Goal: Task Accomplishment & Management: Manage account settings

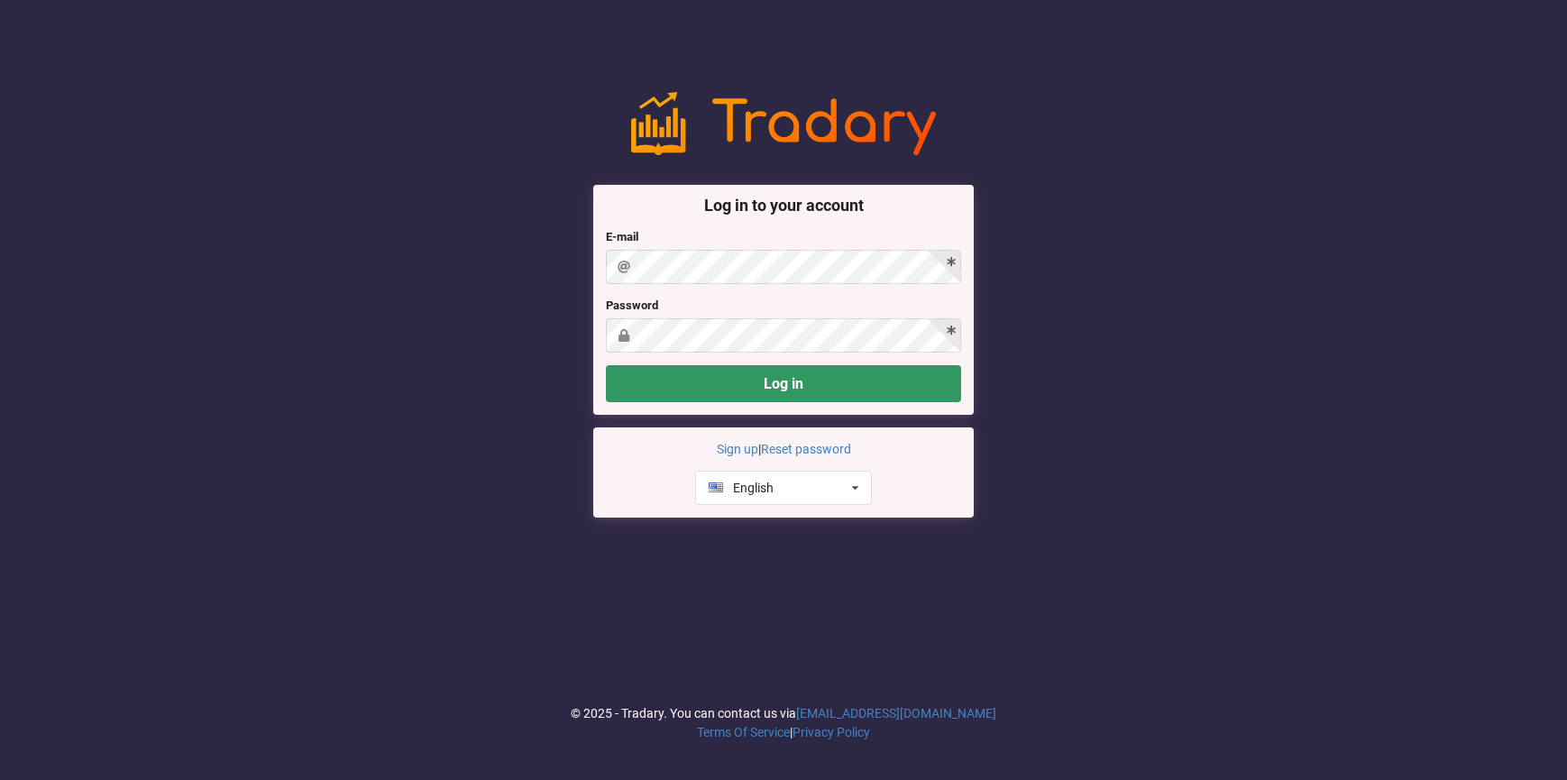
click at [659, 249] on div "E-mail" at bounding box center [783, 256] width 355 height 56
click at [818, 378] on button "Log in" at bounding box center [783, 383] width 355 height 37
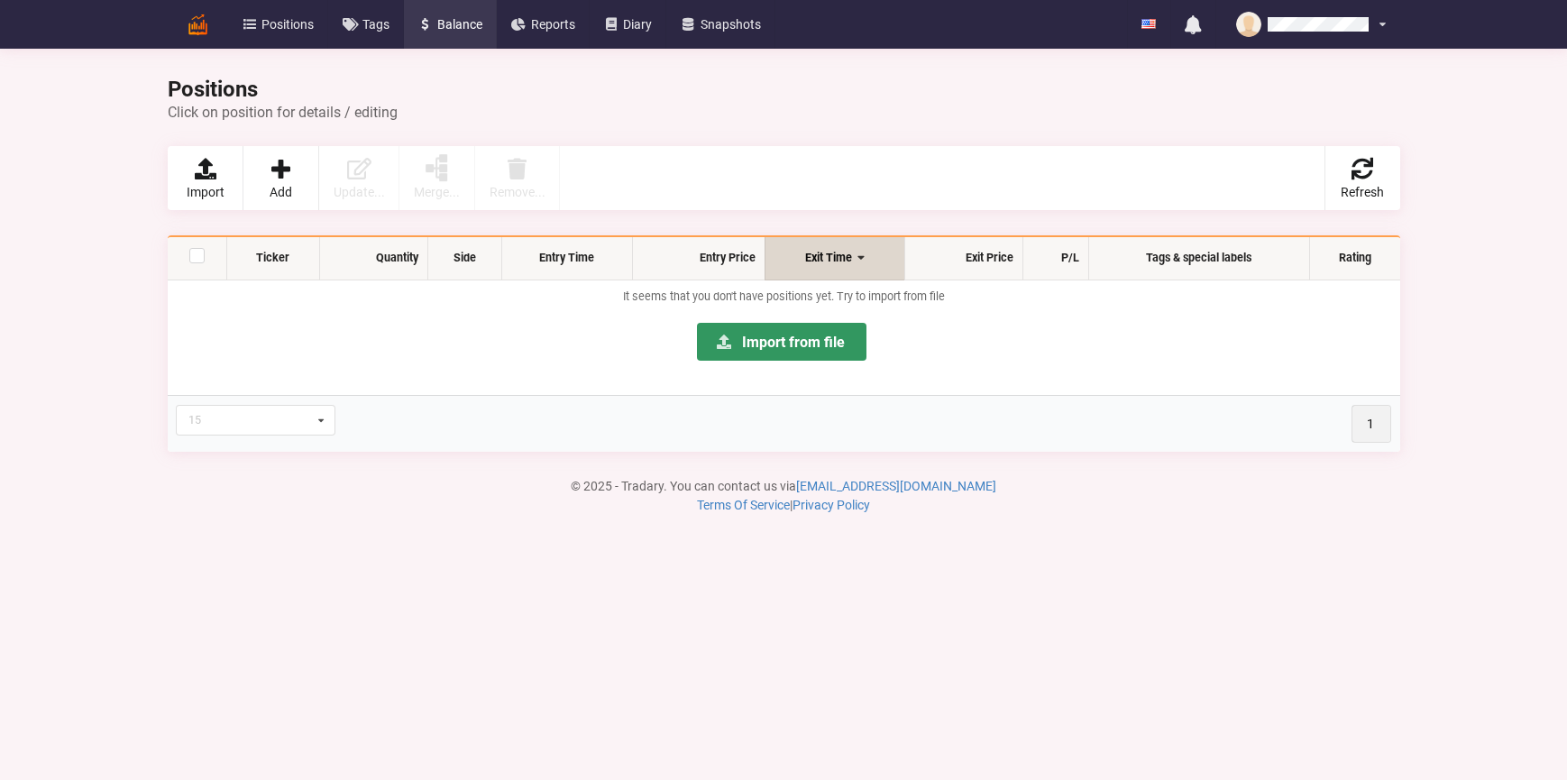
click at [468, 19] on span "Balance" at bounding box center [459, 24] width 45 height 13
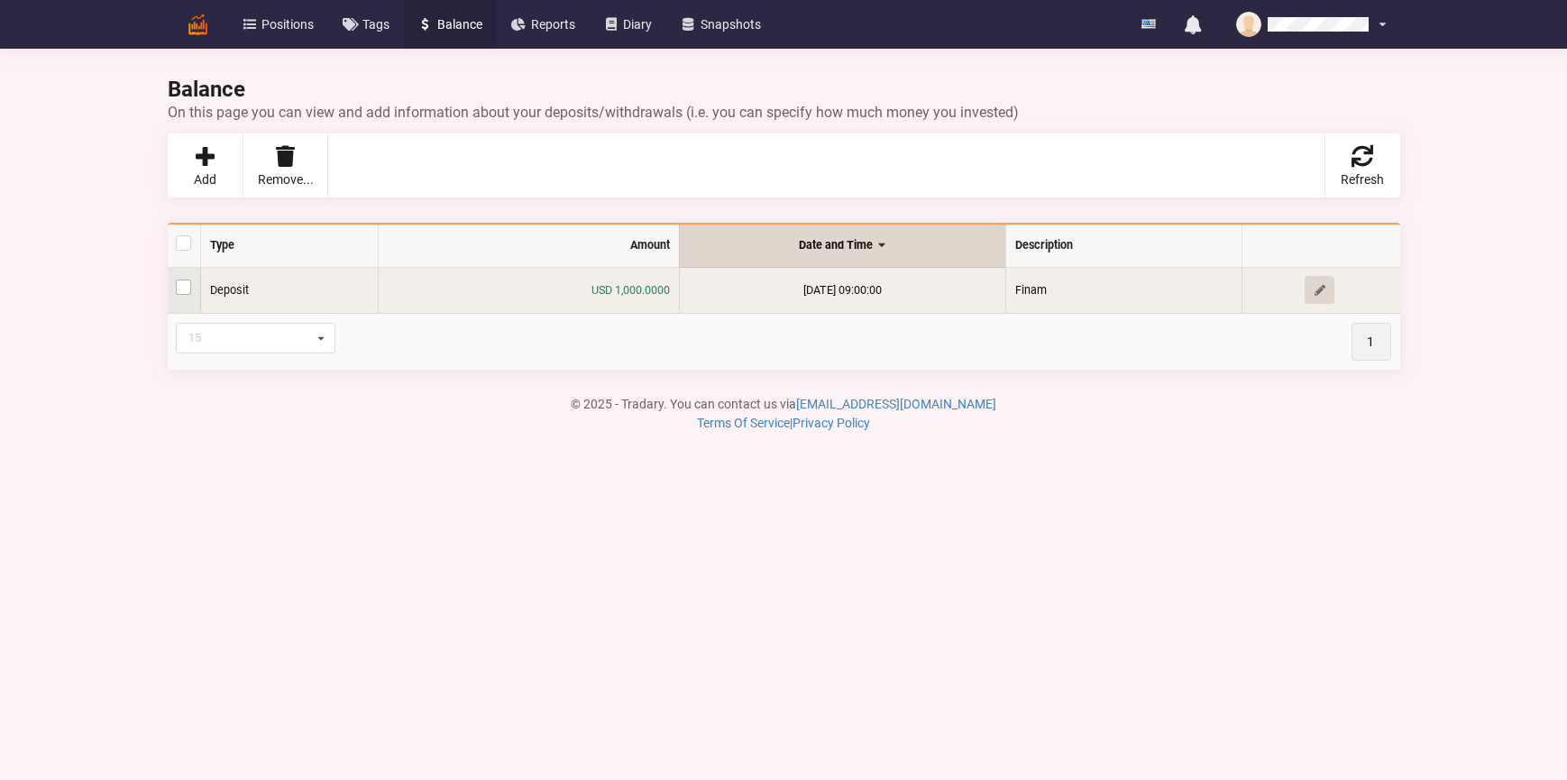
click at [188, 279] on label at bounding box center [183, 279] width 15 height 0
checkbox input "true"
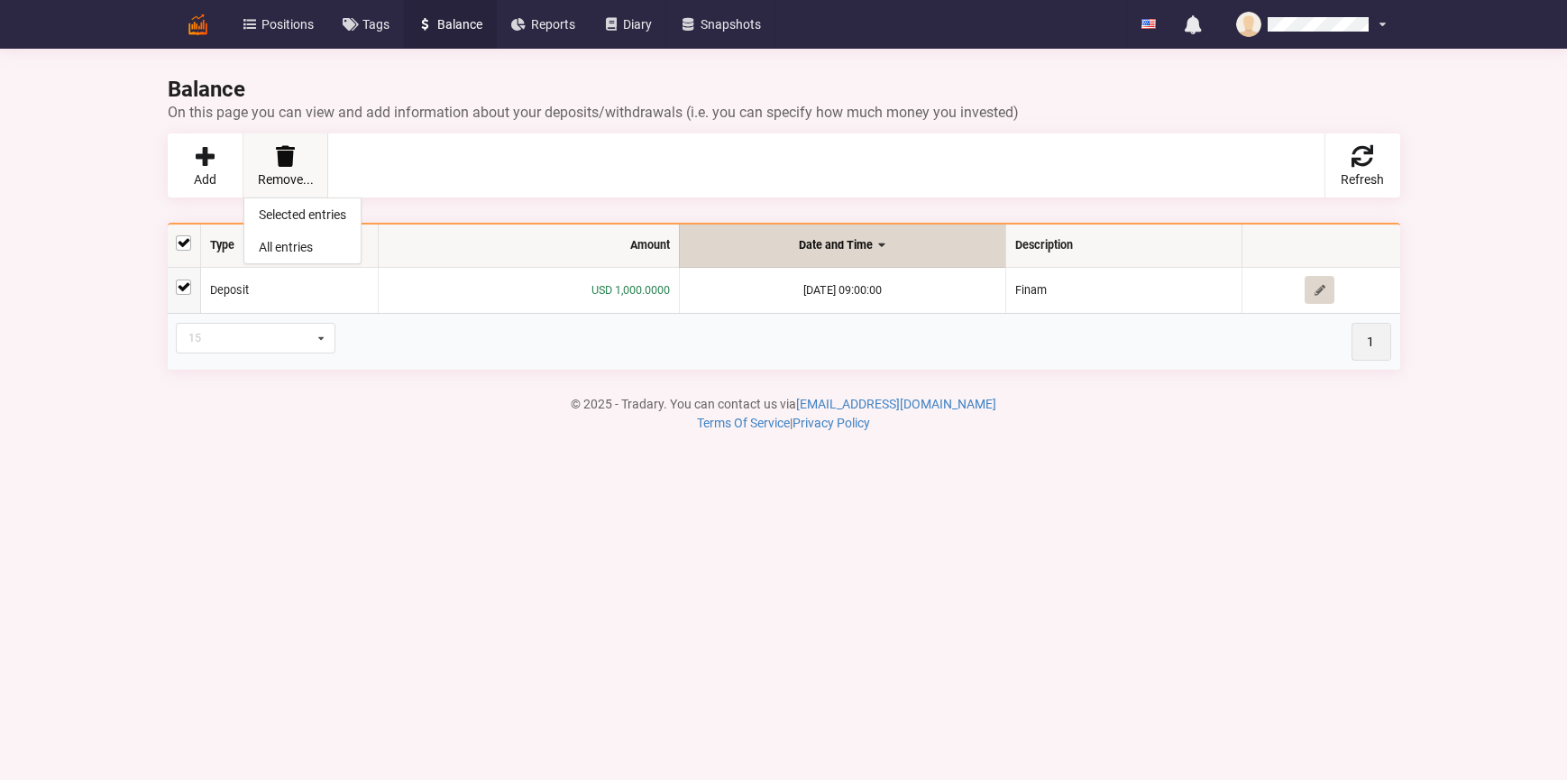
click at [292, 159] on icon at bounding box center [284, 156] width 25 height 22
click at [288, 214] on link "Selected entries" at bounding box center [302, 214] width 116 height 32
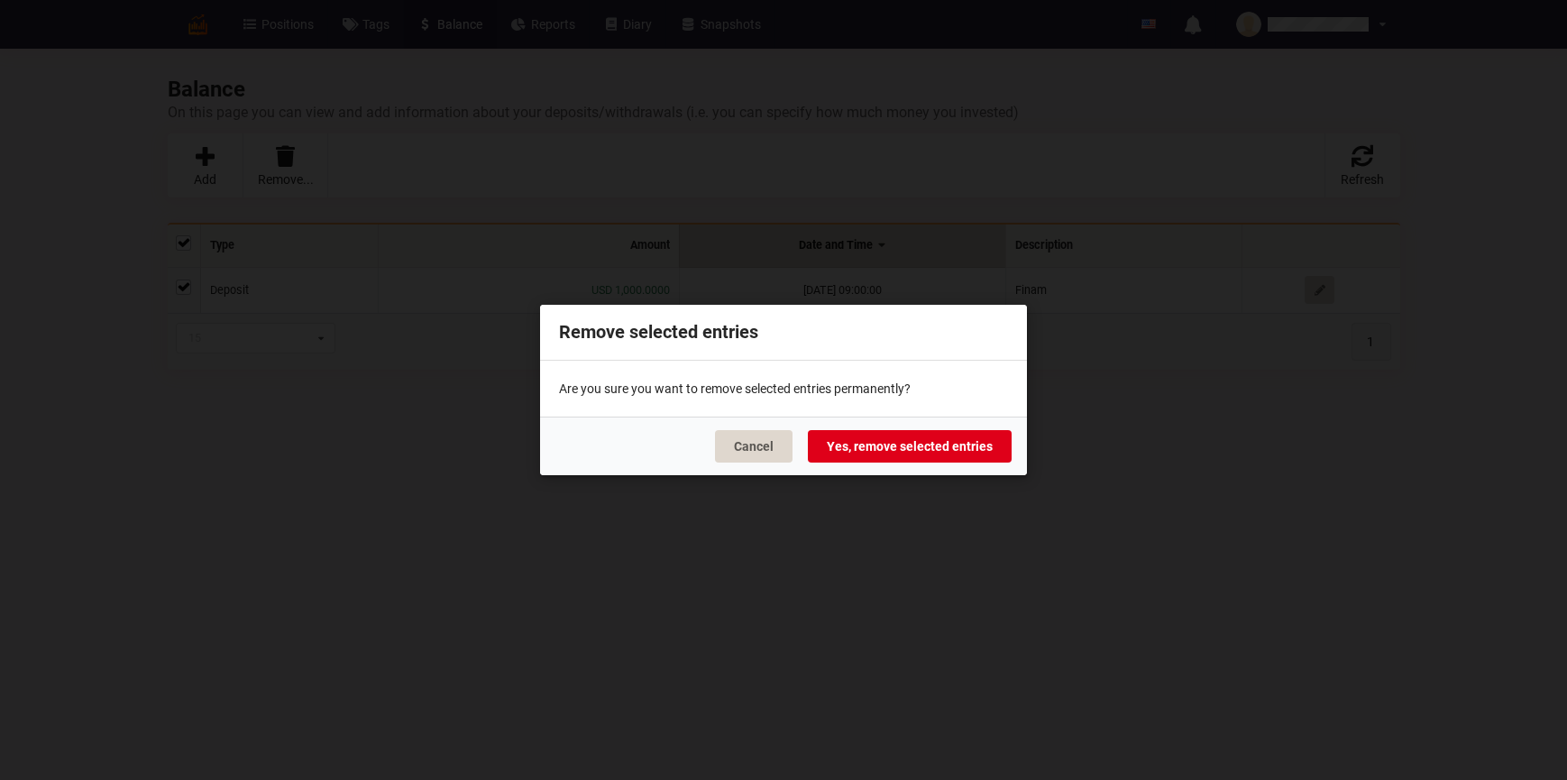
click at [906, 448] on button "Yes, remove selected entries" at bounding box center [910, 446] width 204 height 32
checkbox input "false"
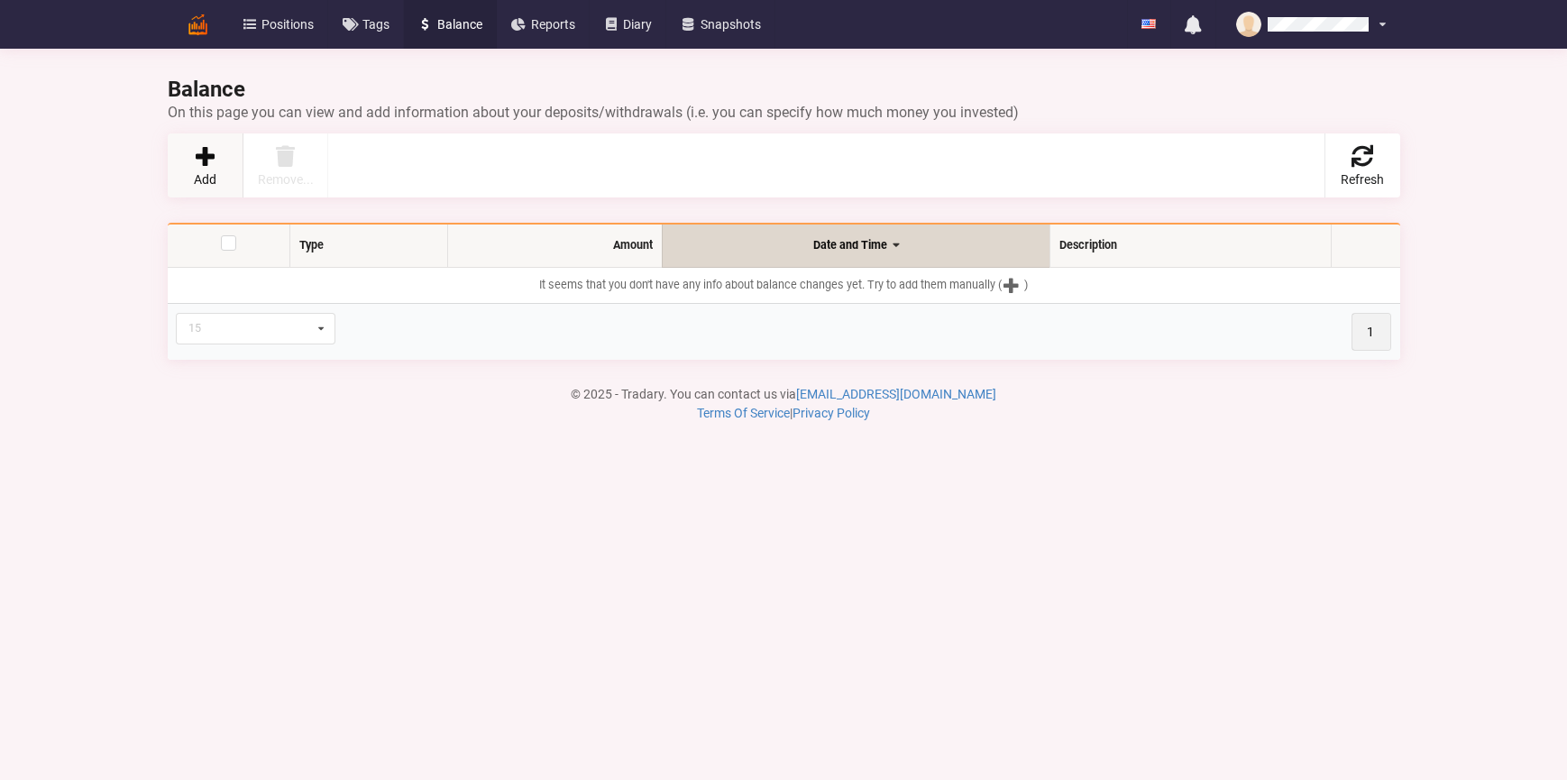
click at [213, 151] on icon at bounding box center [204, 156] width 25 height 22
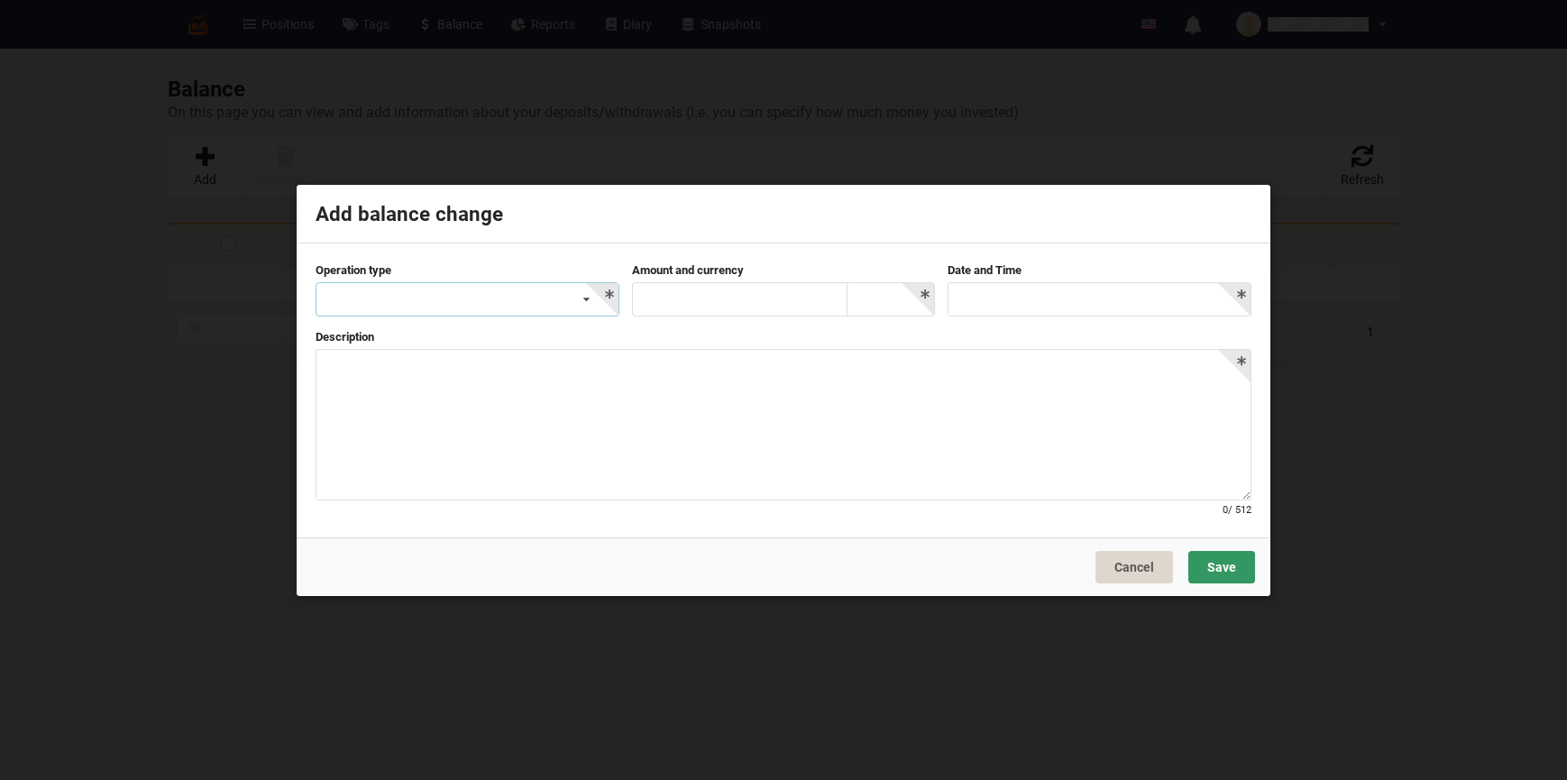
click at [411, 300] on div "Deposit Withdrawal Commission/Fee Other" at bounding box center [468, 299] width 304 height 34
click at [397, 322] on div "Deposit" at bounding box center [467, 332] width 302 height 33
click at [754, 287] on input "text" at bounding box center [739, 299] width 215 height 34
drag, startPoint x: 681, startPoint y: 299, endPoint x: 607, endPoint y: 400, distance: 125.7
click at [662, 299] on input "750" at bounding box center [739, 299] width 215 height 34
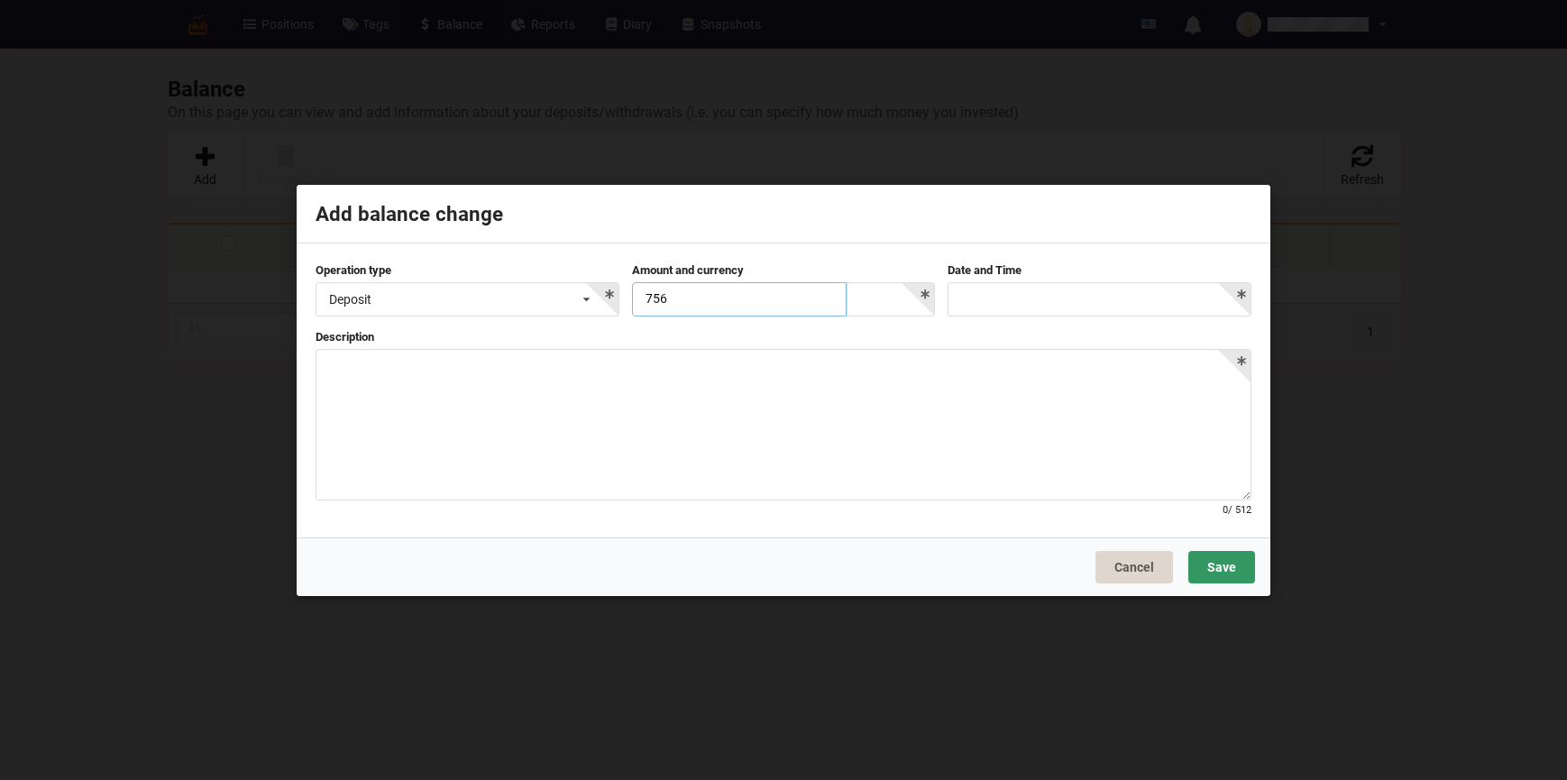
type input "756"
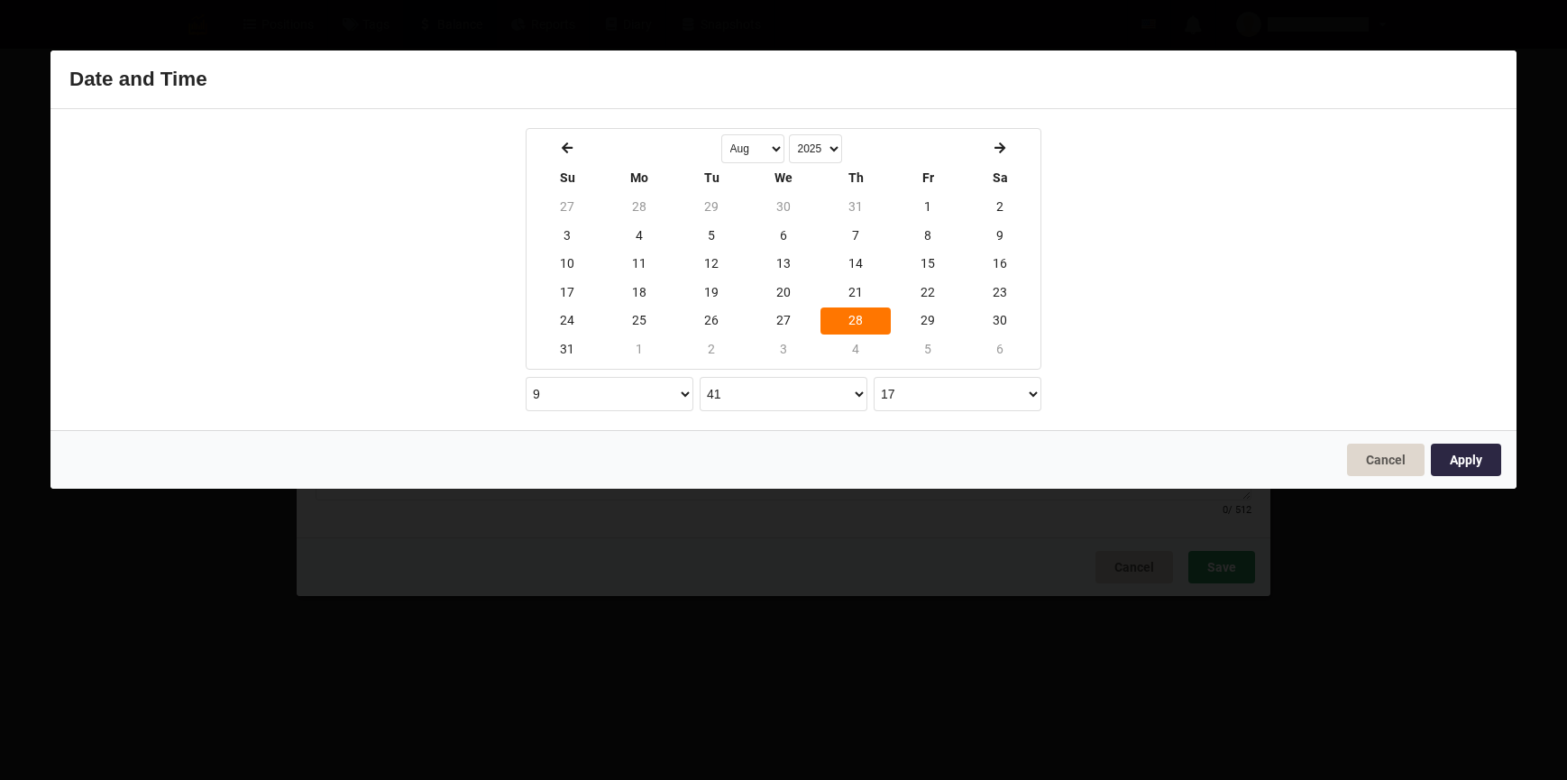
click at [993, 306] on body "Positions Tags Balance Reports Diary Snapshots English Русский No unread notifi…" at bounding box center [783, 390] width 1567 height 780
click at [1405, 471] on button "Cancel" at bounding box center [1386, 460] width 78 height 32
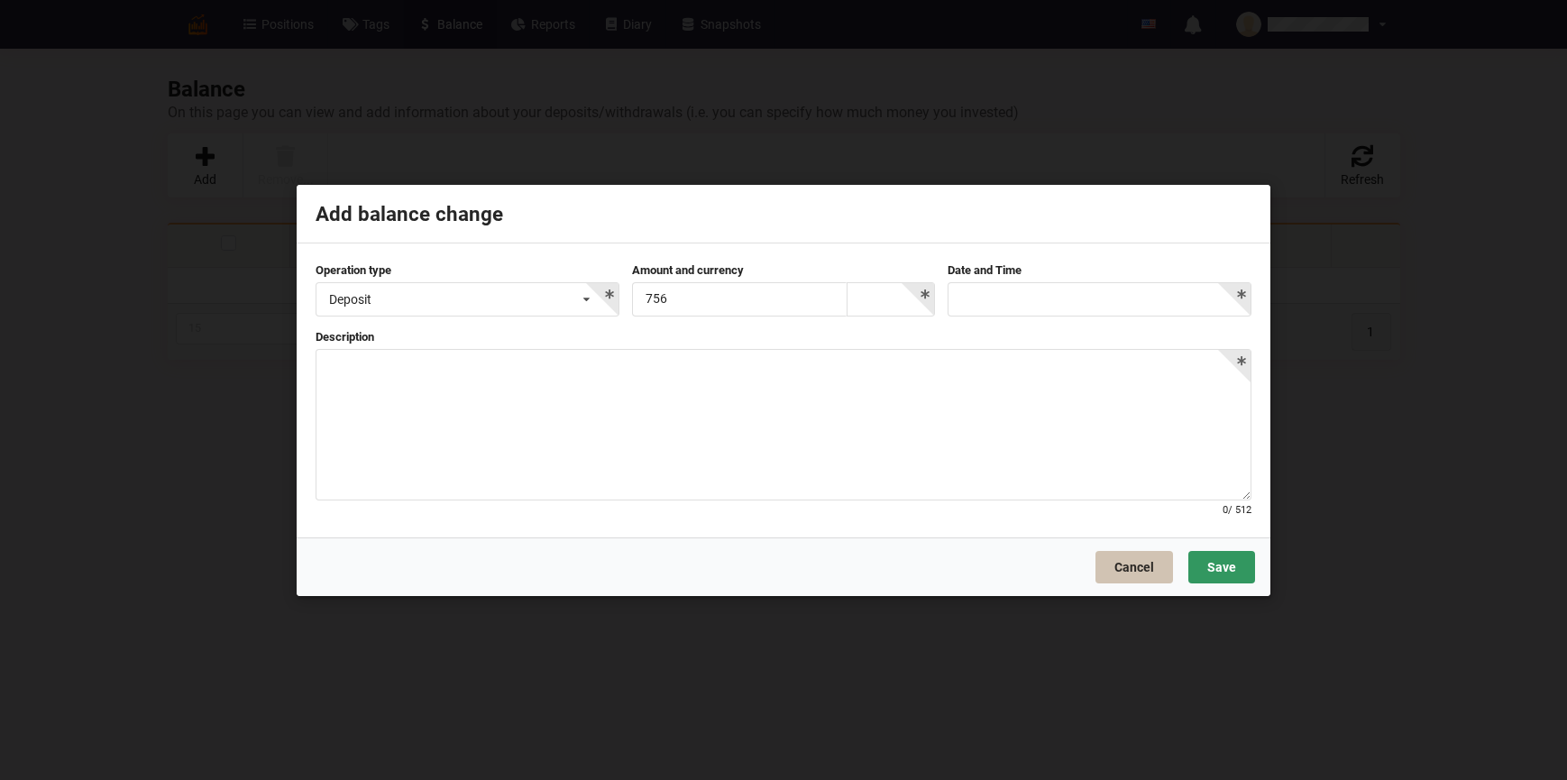
click at [1127, 561] on button "Cancel" at bounding box center [1134, 566] width 78 height 32
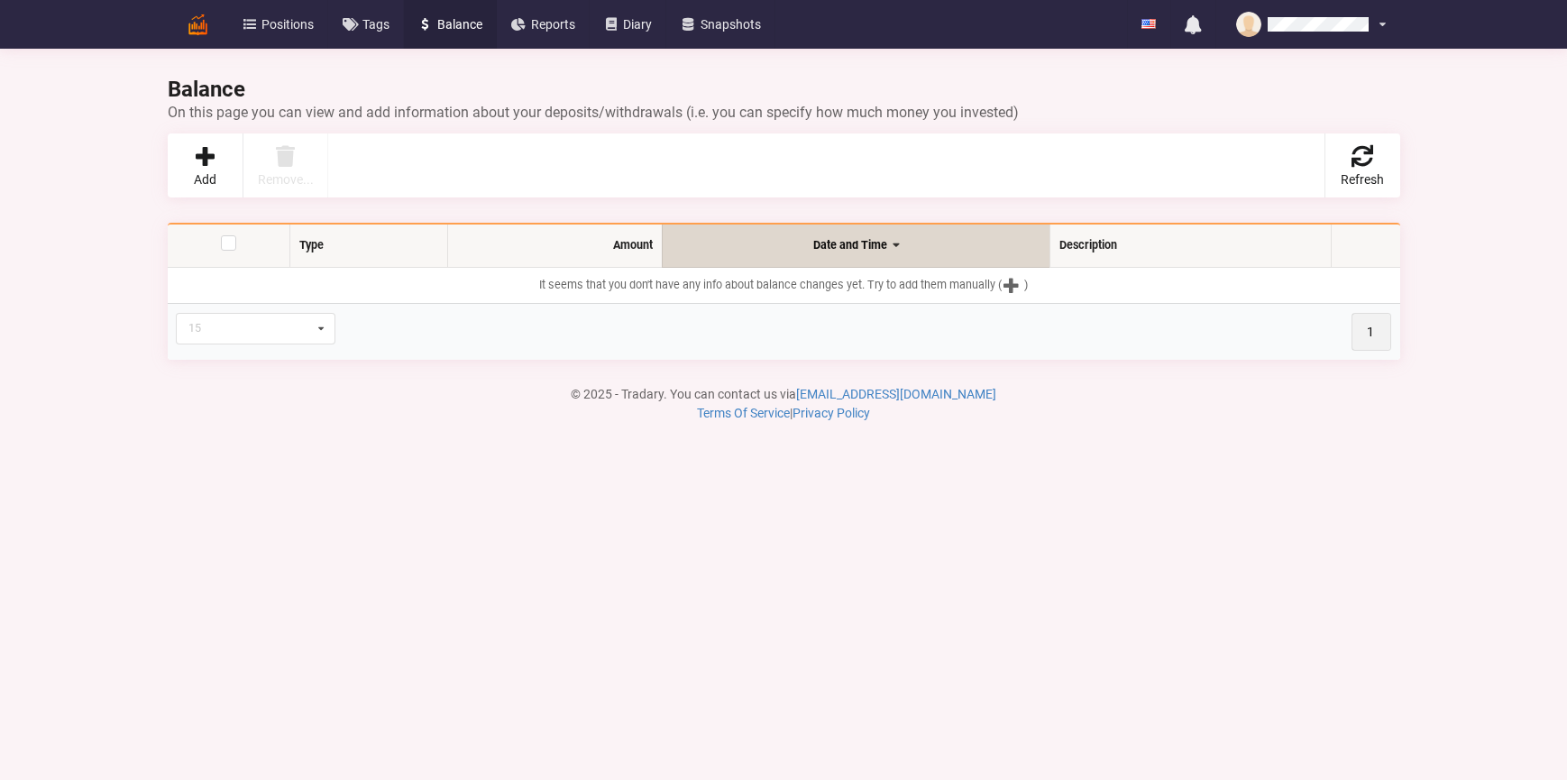
click at [203, 27] on img at bounding box center [198, 25] width 32 height 32
click at [263, 25] on span "Positions" at bounding box center [287, 24] width 52 height 13
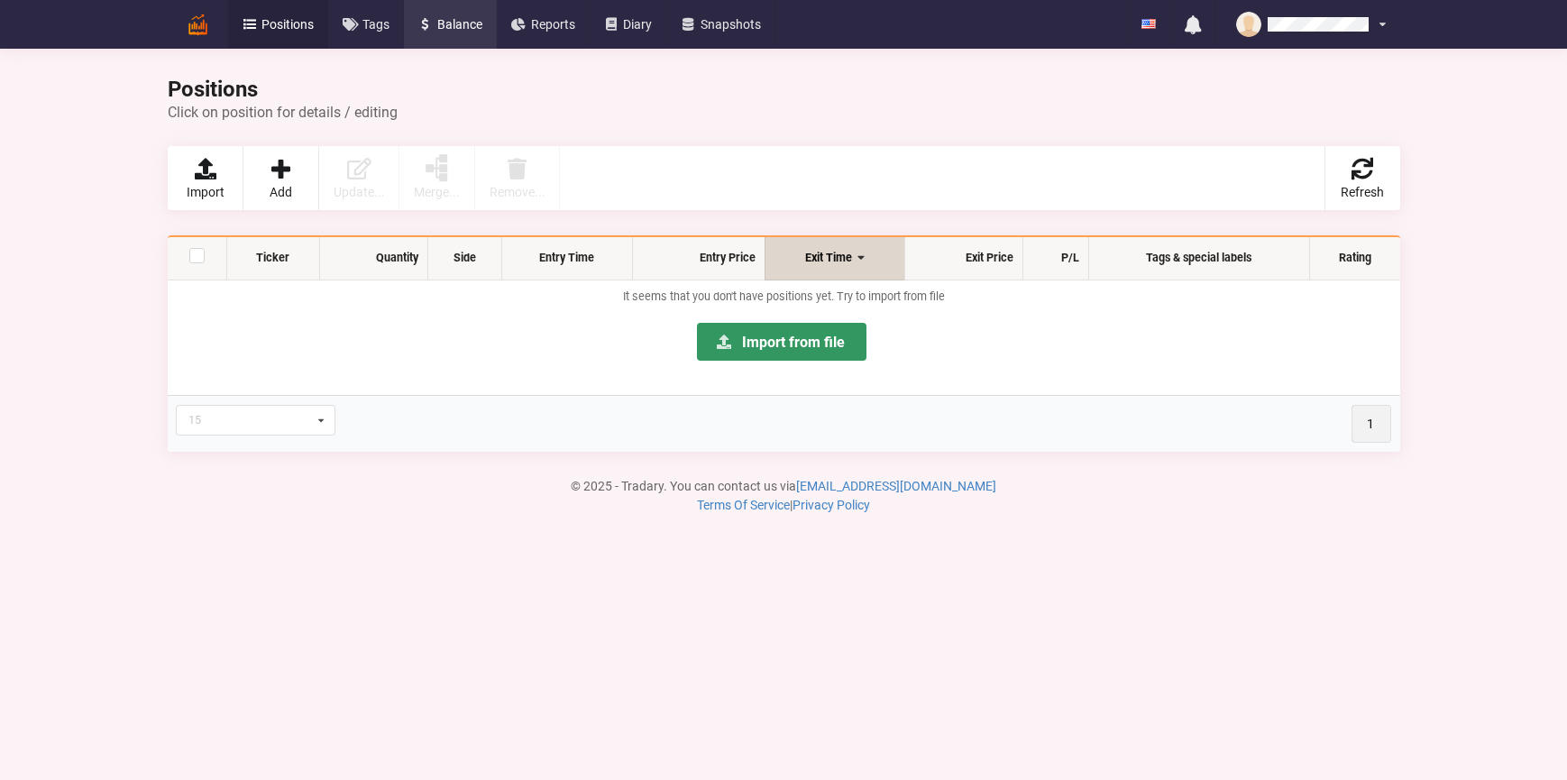
click at [476, 18] on span "Balance" at bounding box center [459, 24] width 45 height 13
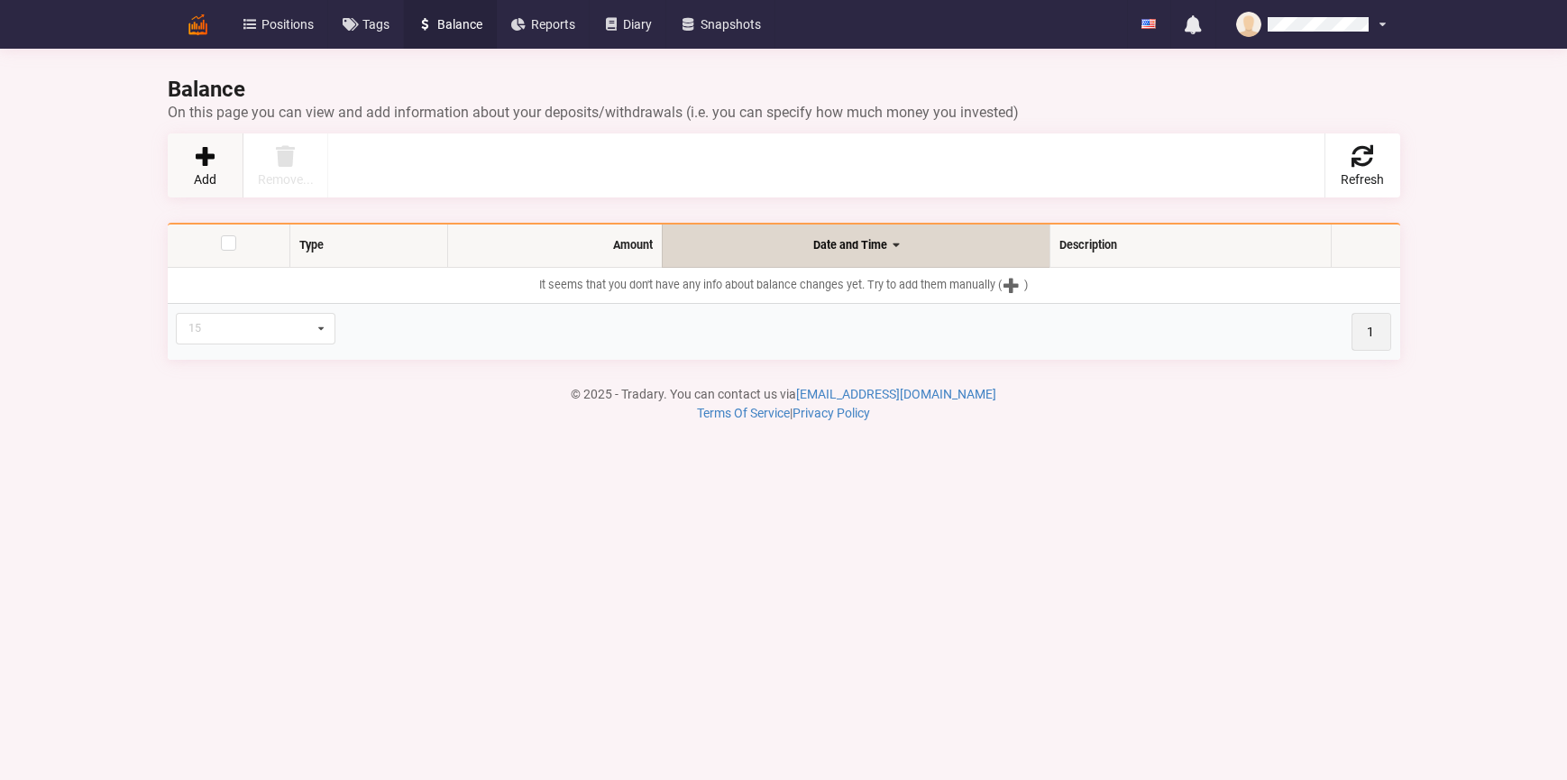
click at [227, 154] on link "Add" at bounding box center [206, 165] width 76 height 64
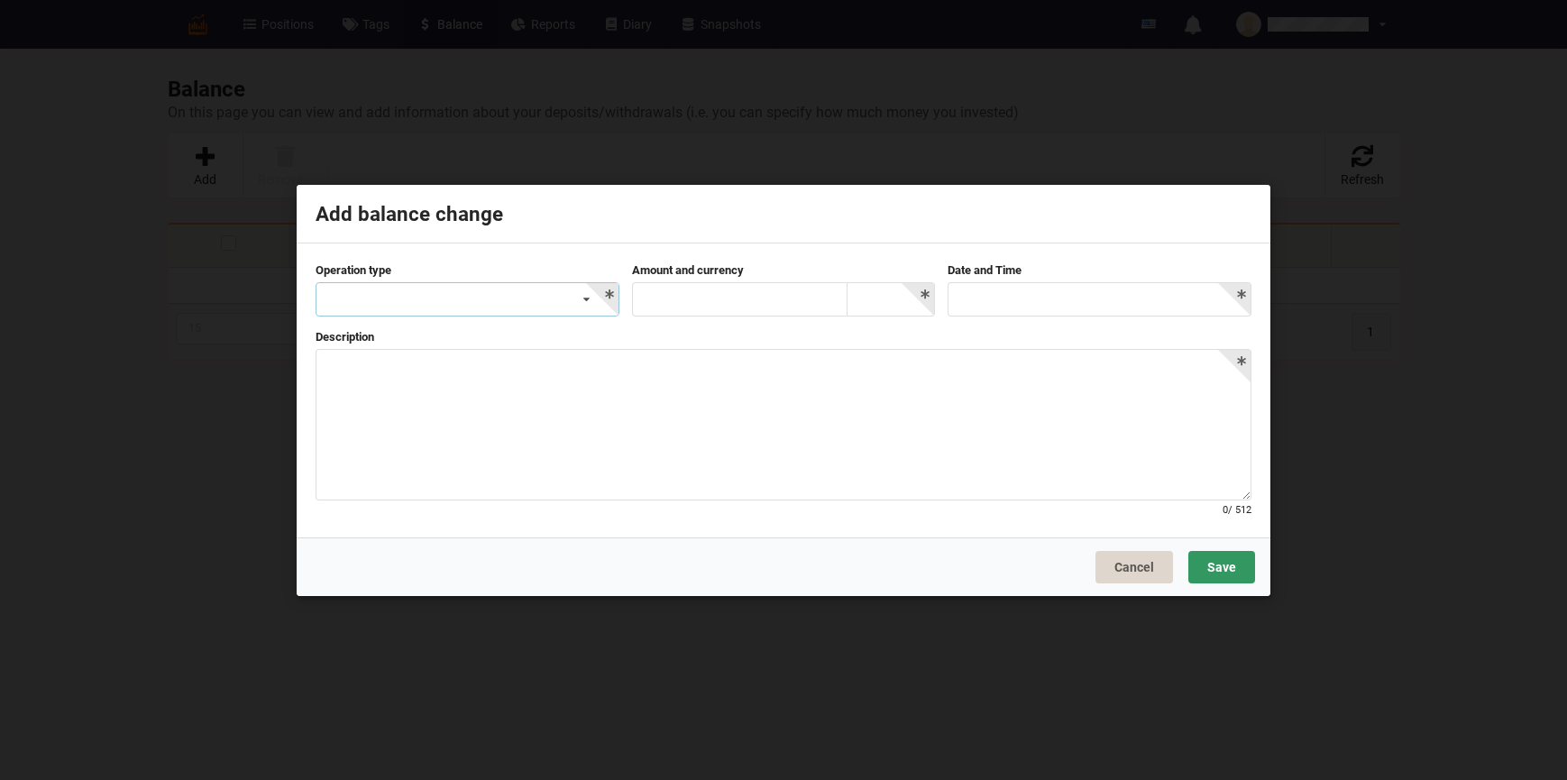
click at [374, 312] on div "Deposit Withdrawal Commission/Fee Other" at bounding box center [468, 299] width 304 height 34
click at [367, 342] on div "Deposit" at bounding box center [467, 332] width 302 height 33
click at [675, 290] on input "text" at bounding box center [739, 299] width 215 height 34
click at [869, 299] on input at bounding box center [891, 300] width 87 height 35
drag, startPoint x: 747, startPoint y: 306, endPoint x: 505, endPoint y: 281, distance: 243.7
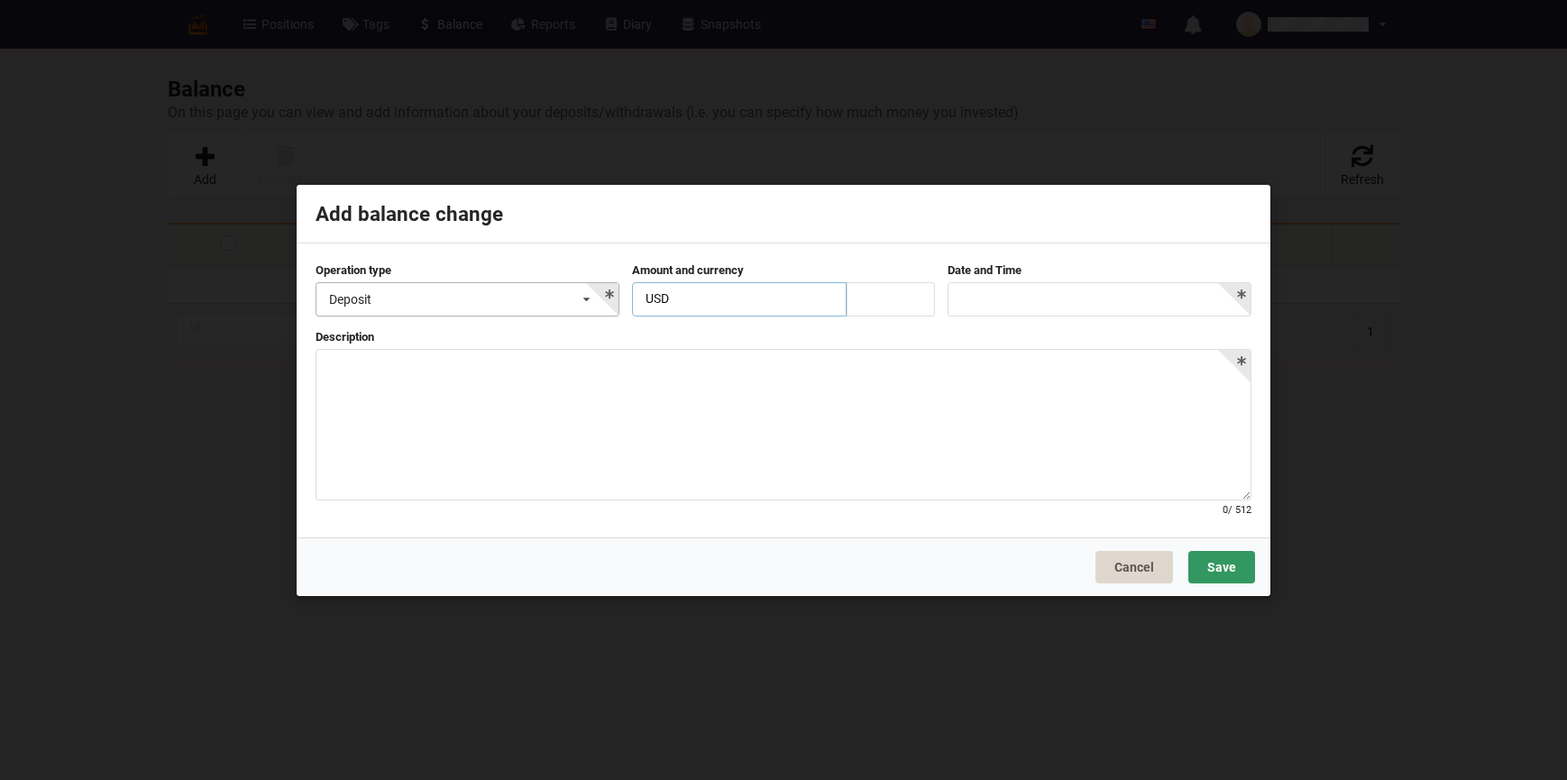
click at [473, 281] on div "Operation type Deposit Deposit Withdrawal Commission/Fee Other Amount and curre…" at bounding box center [783, 294] width 948 height 67
type input "756"
click at [894, 307] on input at bounding box center [891, 300] width 87 height 35
type input "us"
click at [901, 328] on div "USD" at bounding box center [890, 332] width 87 height 33
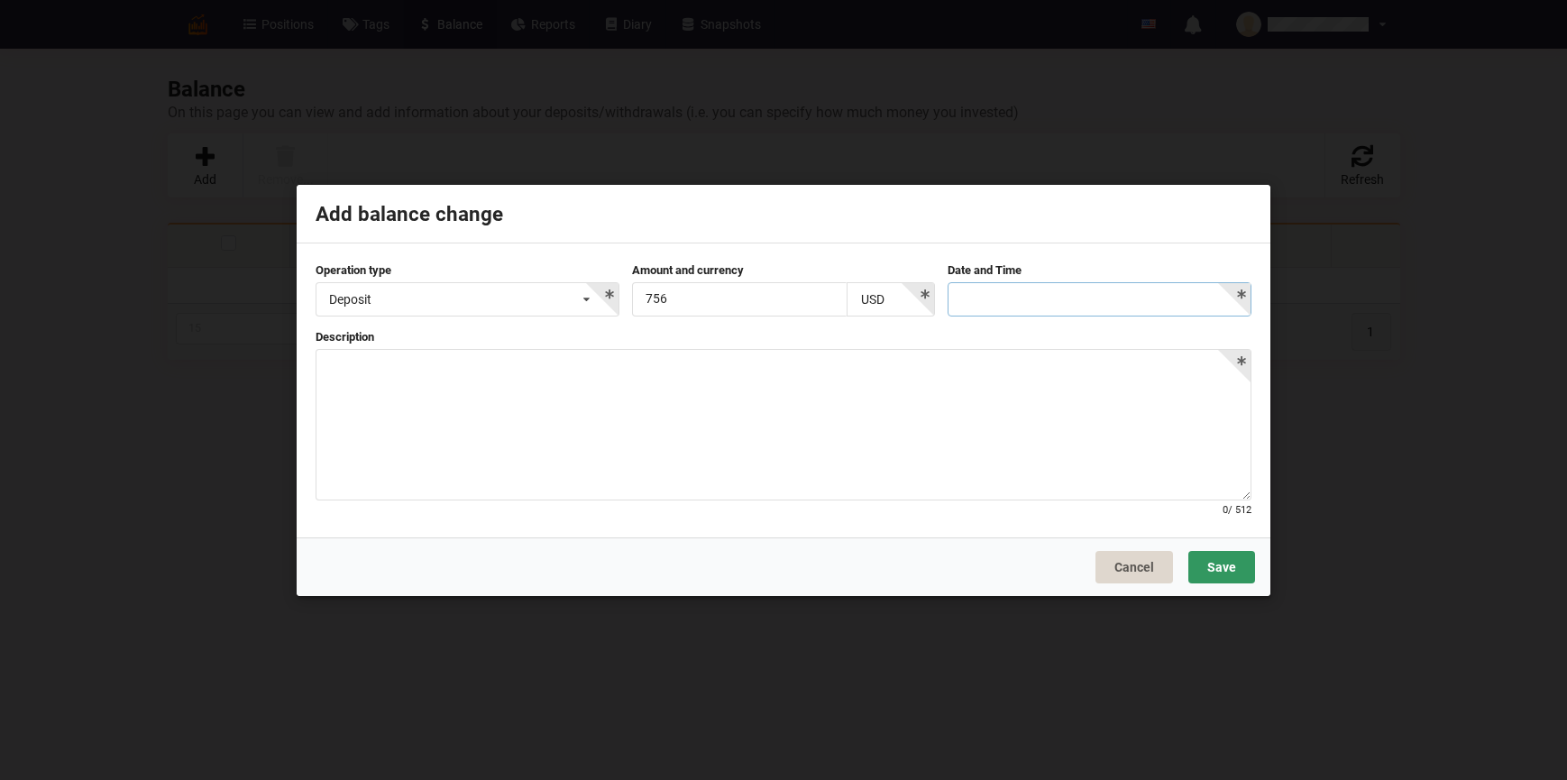
click at [1050, 301] on body "Positions Tags Balance Reports Diary Snapshots English Русский No unread notifi…" at bounding box center [783, 390] width 1567 height 780
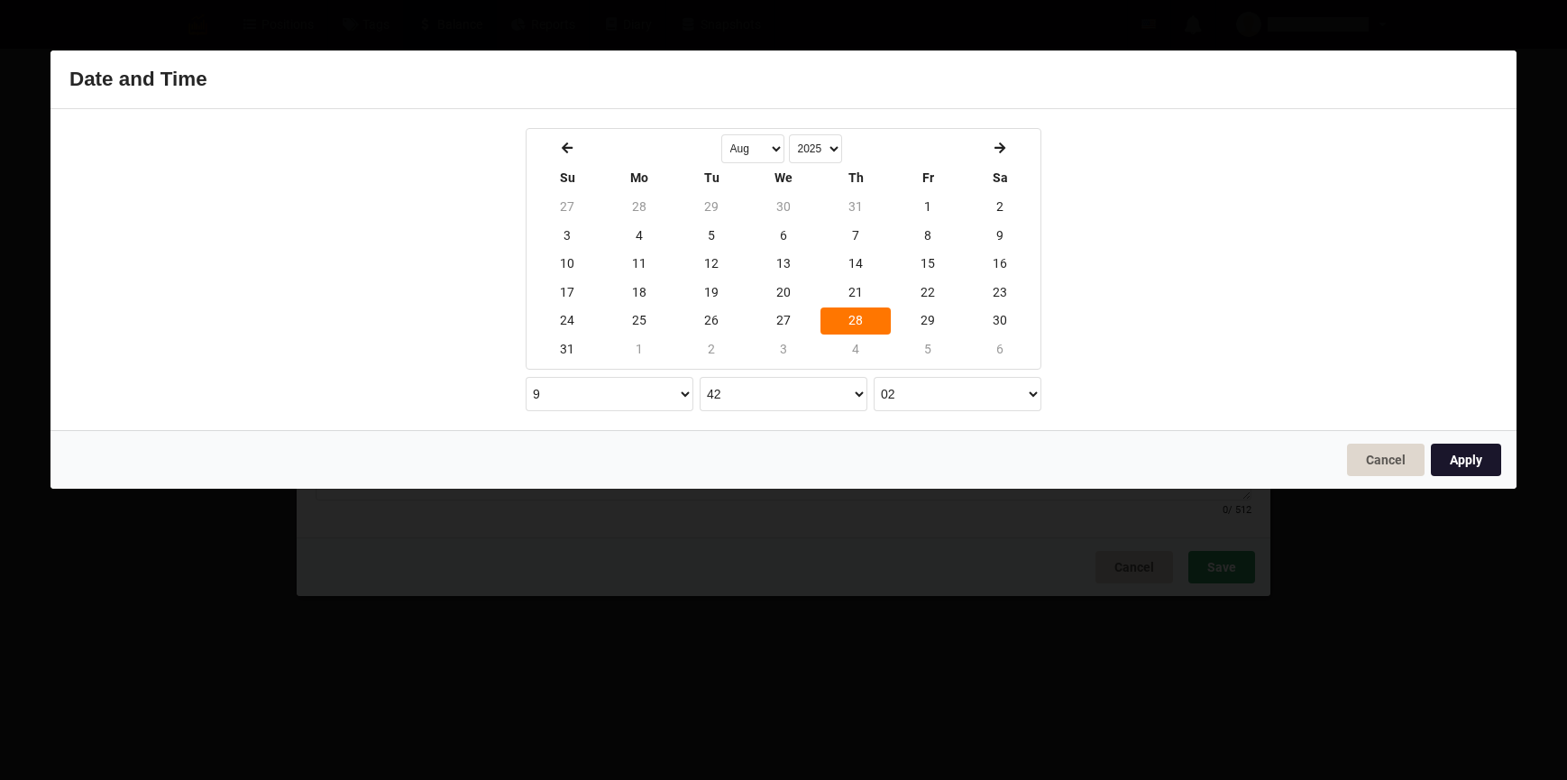
click at [1472, 444] on button "Apply" at bounding box center [1466, 460] width 70 height 32
type input "[DATE] 09:42:02"
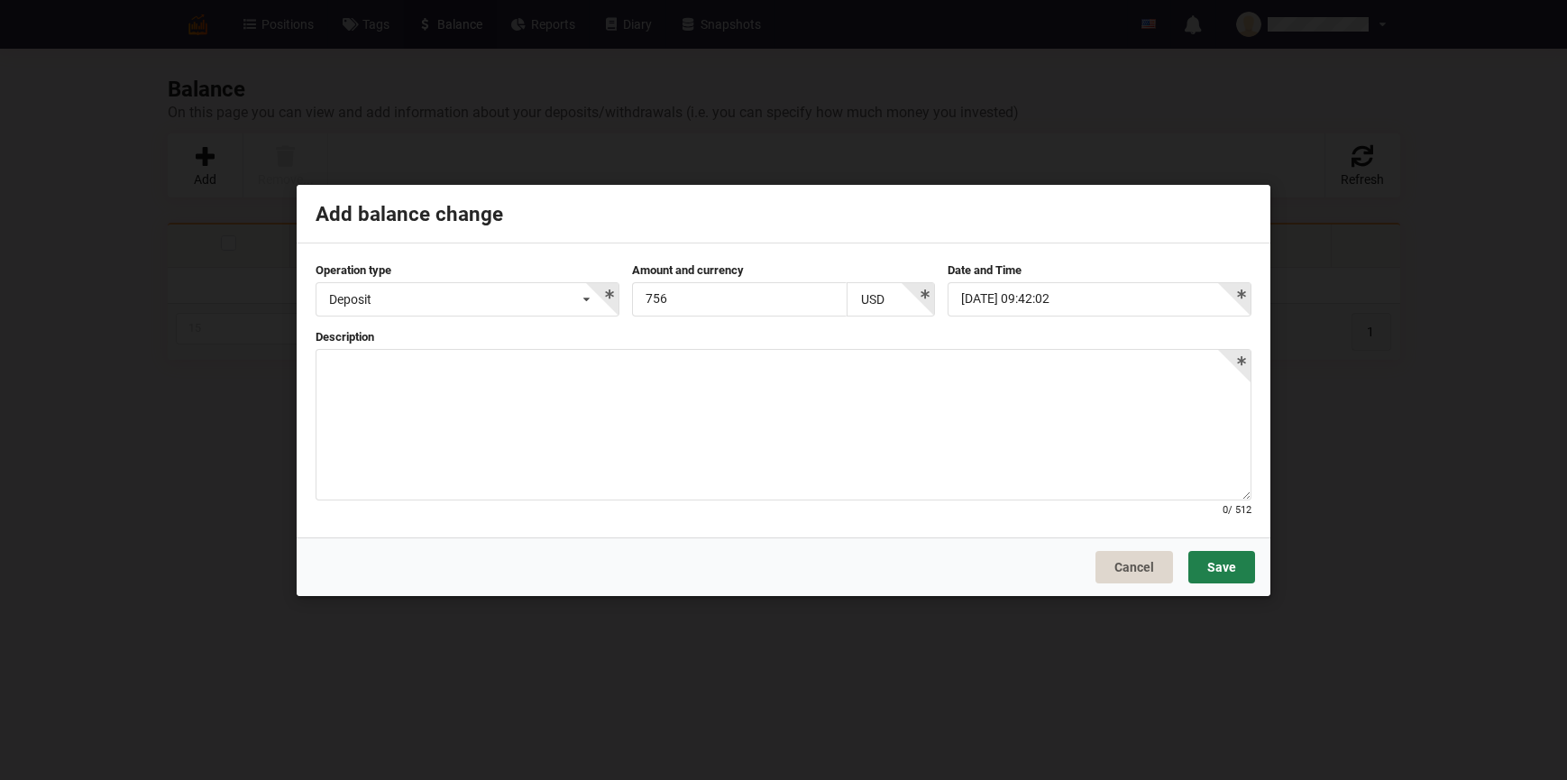
click at [1228, 573] on button "Save" at bounding box center [1221, 566] width 67 height 32
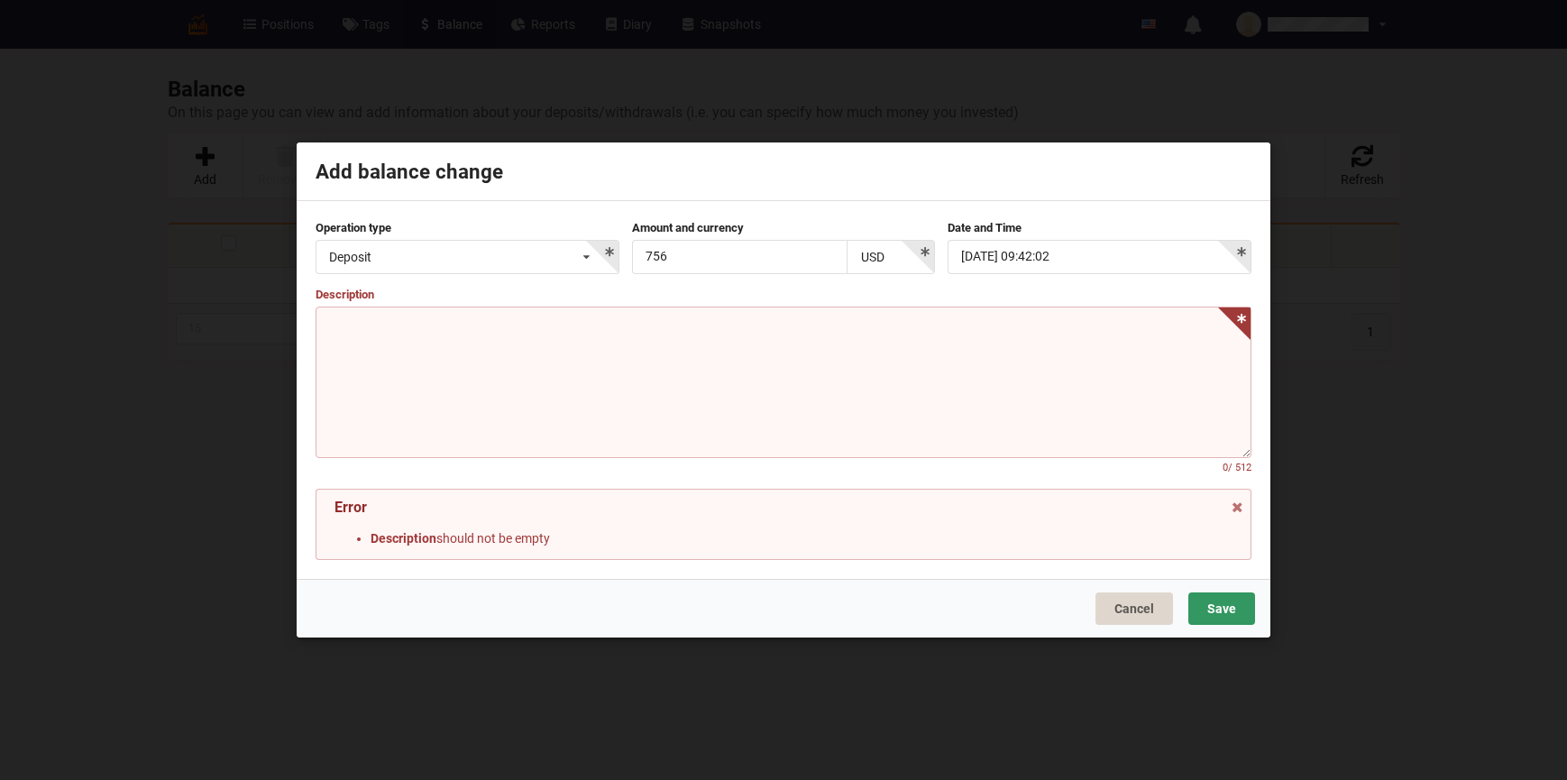
drag, startPoint x: 946, startPoint y: 433, endPoint x: 933, endPoint y: 425, distance: 14.5
click at [945, 433] on textarea at bounding box center [784, 381] width 936 height 151
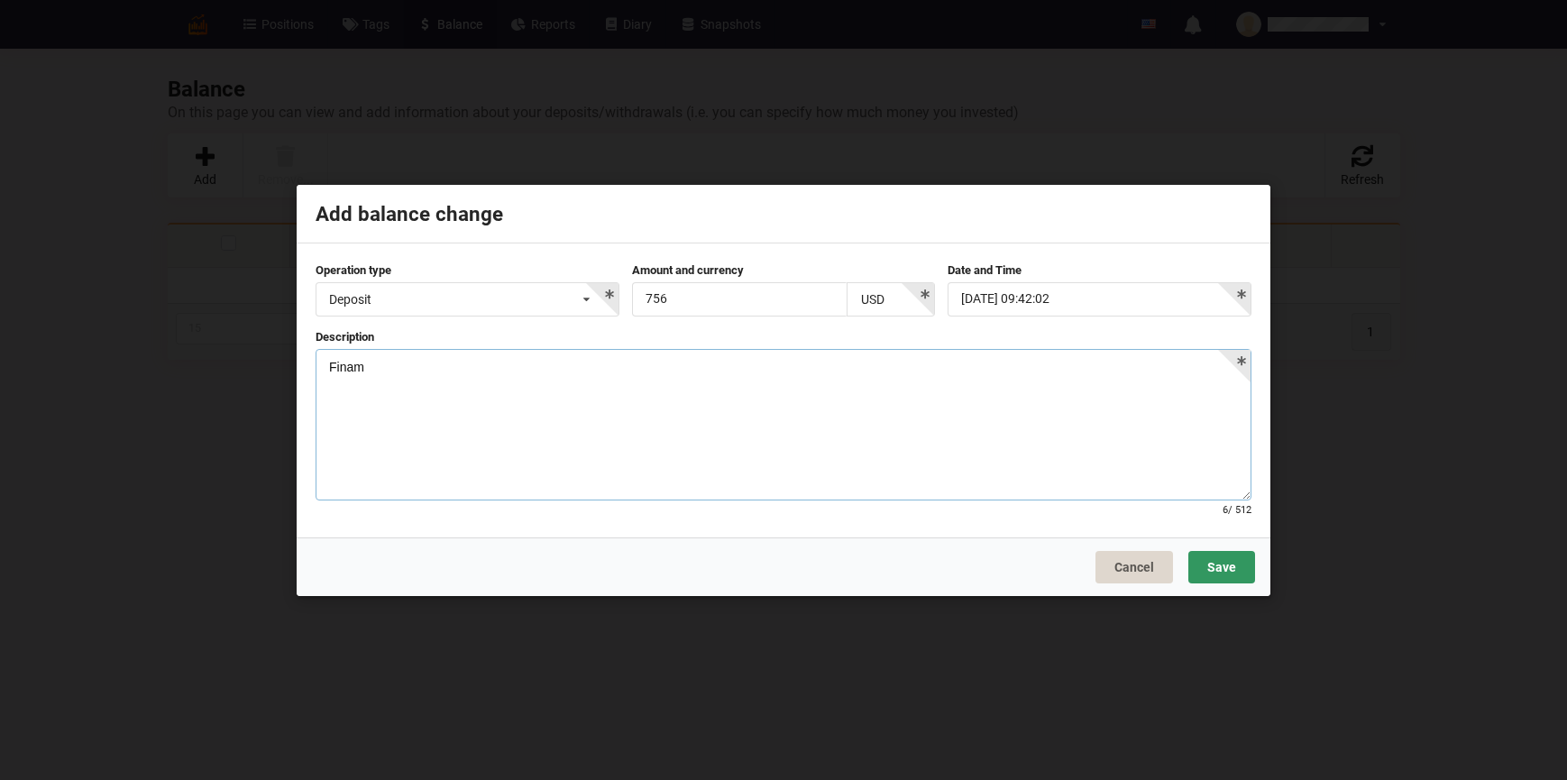
type textarea "Finam"
click at [1249, 548] on div "Cancel Save" at bounding box center [784, 565] width 974 height 59
click at [1242, 568] on button "Save" at bounding box center [1221, 566] width 67 height 32
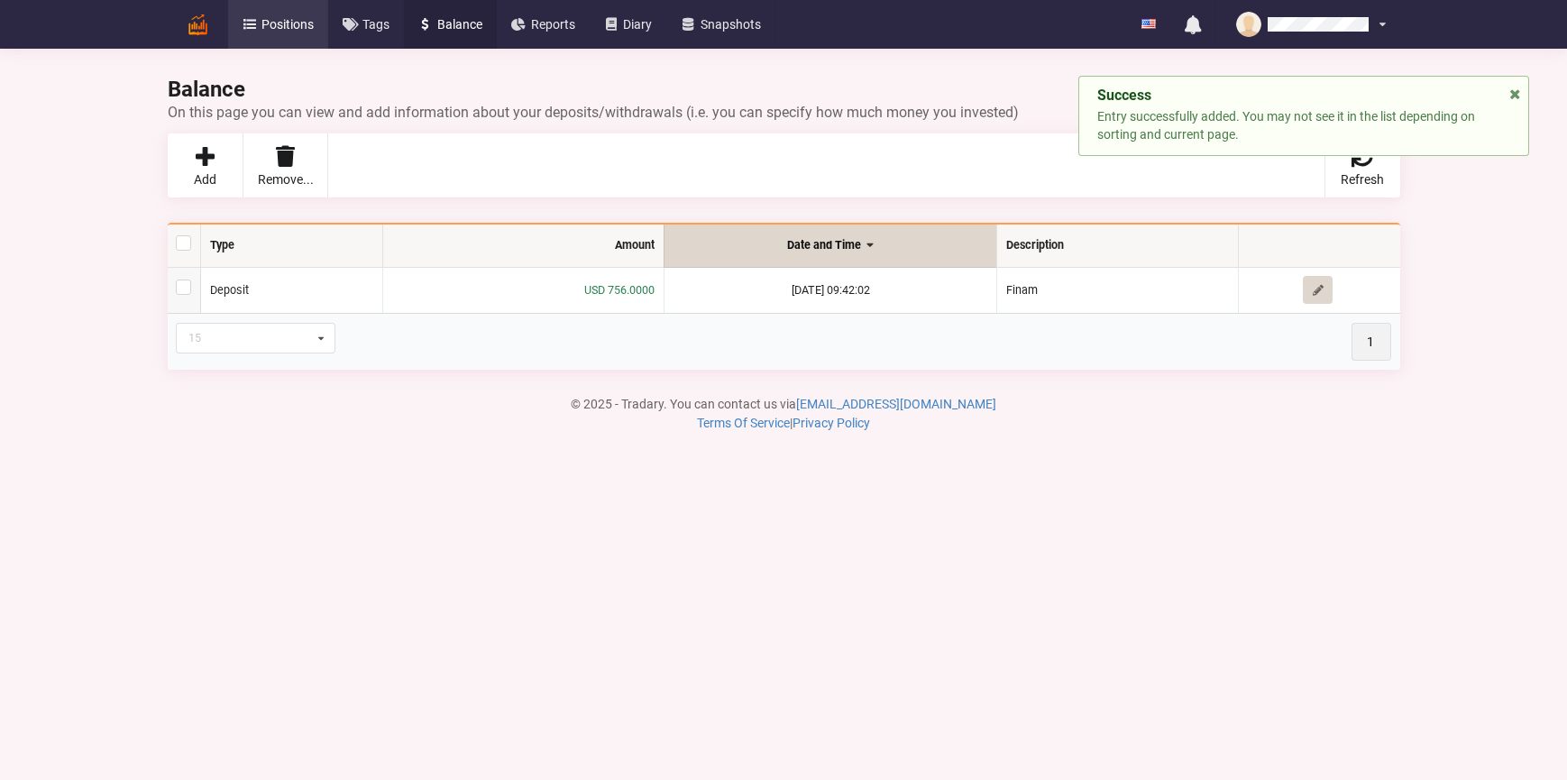
click at [270, 26] on span "Positions" at bounding box center [287, 24] width 52 height 13
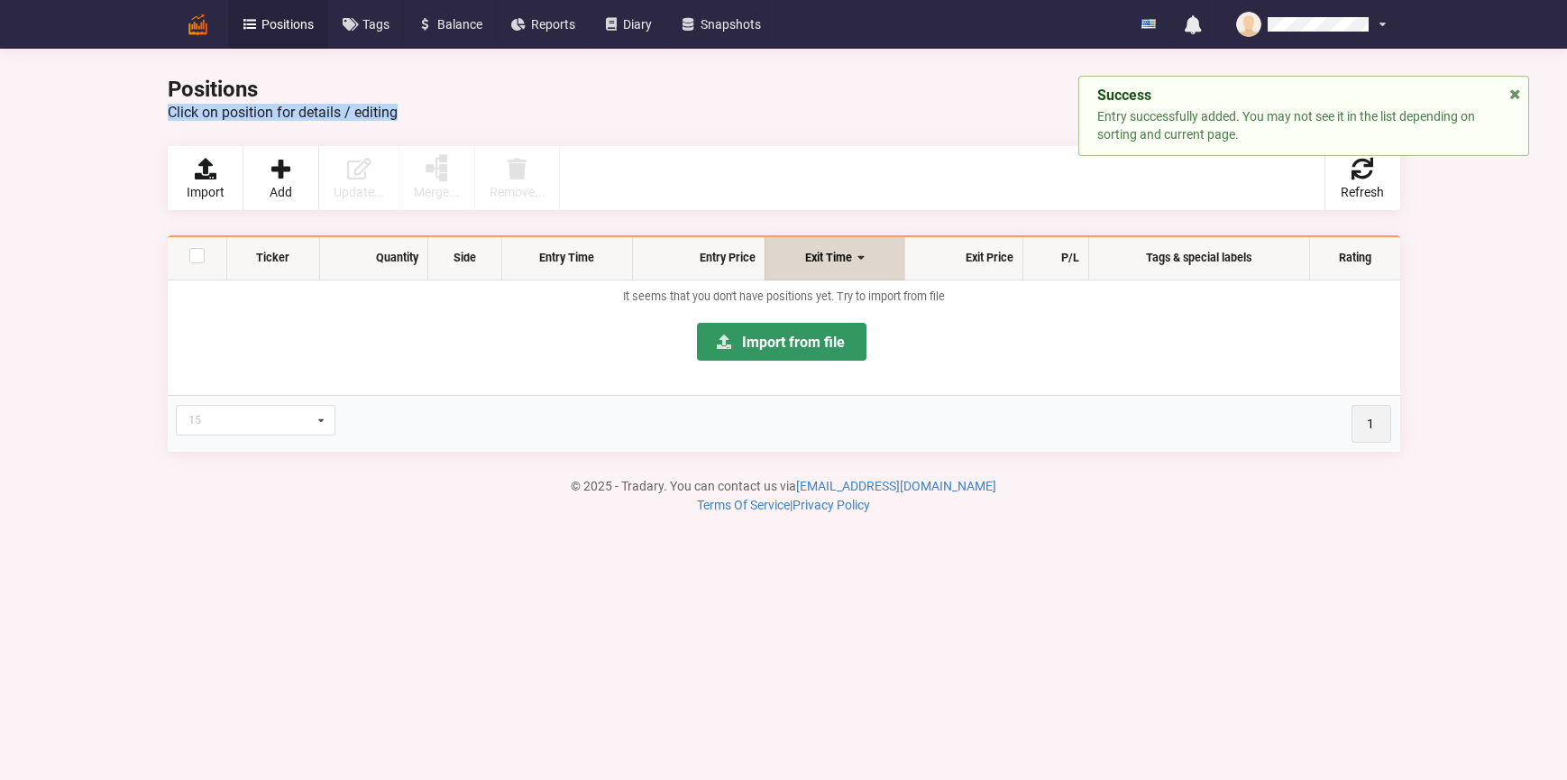
drag, startPoint x: 261, startPoint y: 96, endPoint x: 442, endPoint y: 101, distance: 180.3
click at [439, 104] on h2 "Positions Click on position for details / editing" at bounding box center [784, 98] width 1232 height 45
click at [442, 101] on h2 "Positions Click on position for details / editing" at bounding box center [784, 98] width 1232 height 45
drag, startPoint x: 446, startPoint y: 113, endPoint x: 94, endPoint y: 121, distance: 352.6
click at [94, 121] on div "Positions Click on position for details / editing [GEOGRAPHIC_DATA] Add Update.…" at bounding box center [783, 271] width 1567 height 543
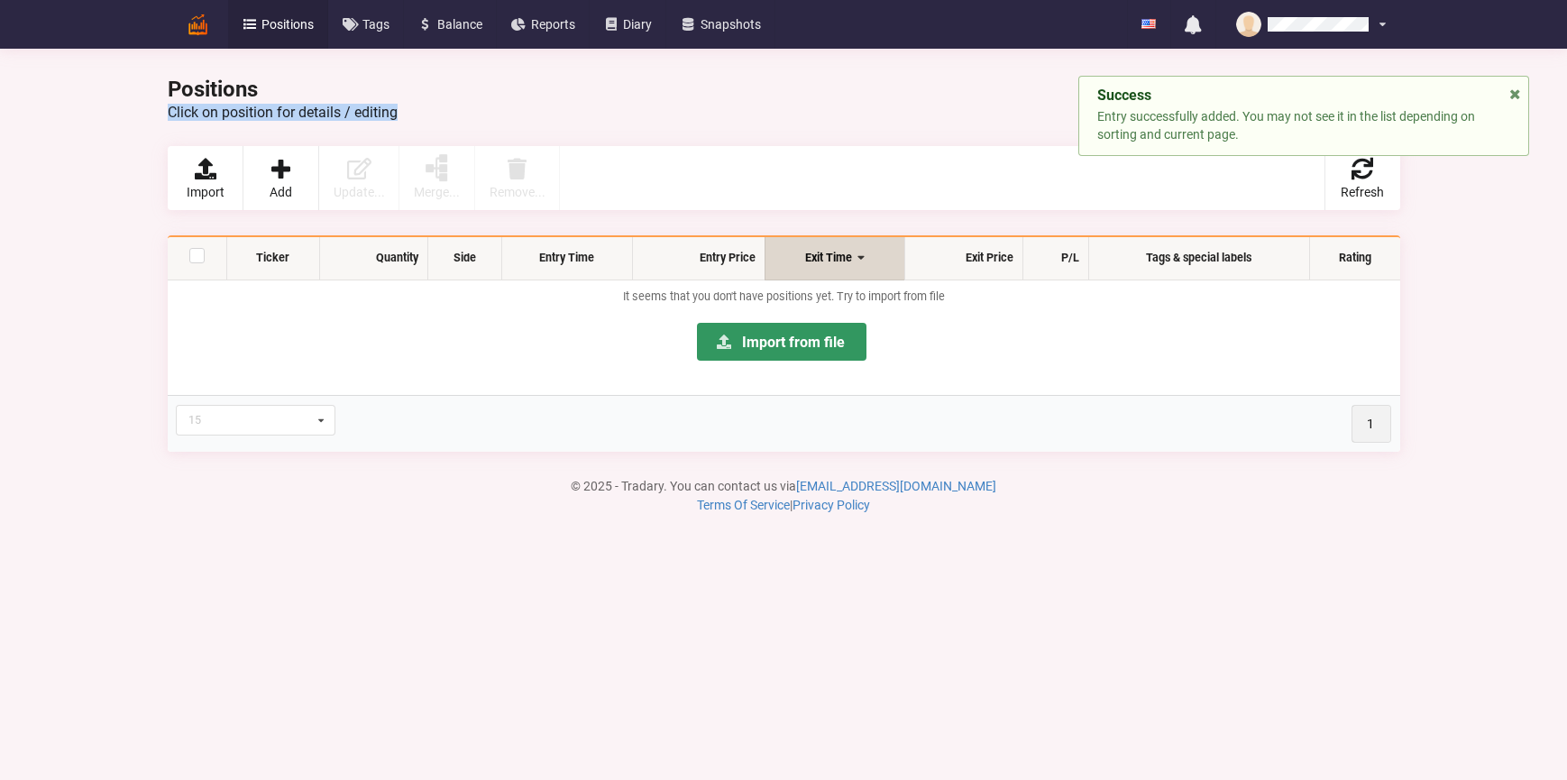
click at [94, 119] on div "Positions Click on position for details / editing [GEOGRAPHIC_DATA] Add Update.…" at bounding box center [783, 271] width 1567 height 543
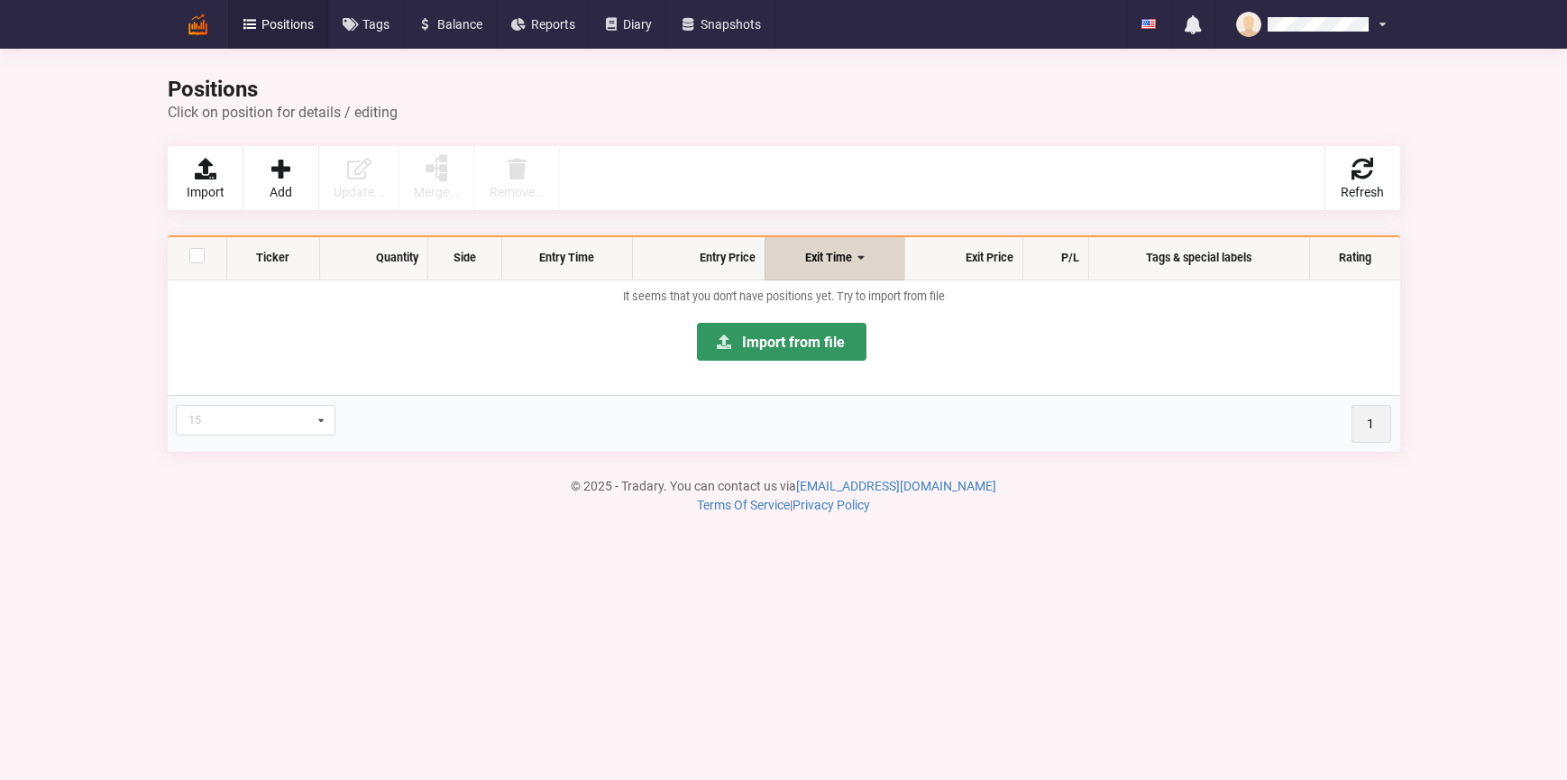
click at [495, 102] on h2 "Positions Click on position for details / editing" at bounding box center [784, 98] width 1232 height 45
drag, startPoint x: 301, startPoint y: 99, endPoint x: 446, endPoint y: 106, distance: 145.3
click at [439, 107] on h2 "Positions Click on position for details / editing" at bounding box center [784, 98] width 1232 height 45
click at [447, 106] on div "Click on position for details / editing" at bounding box center [784, 112] width 1232 height 17
click at [455, 101] on h2 "Positions Click on position for details / editing" at bounding box center [784, 98] width 1232 height 45
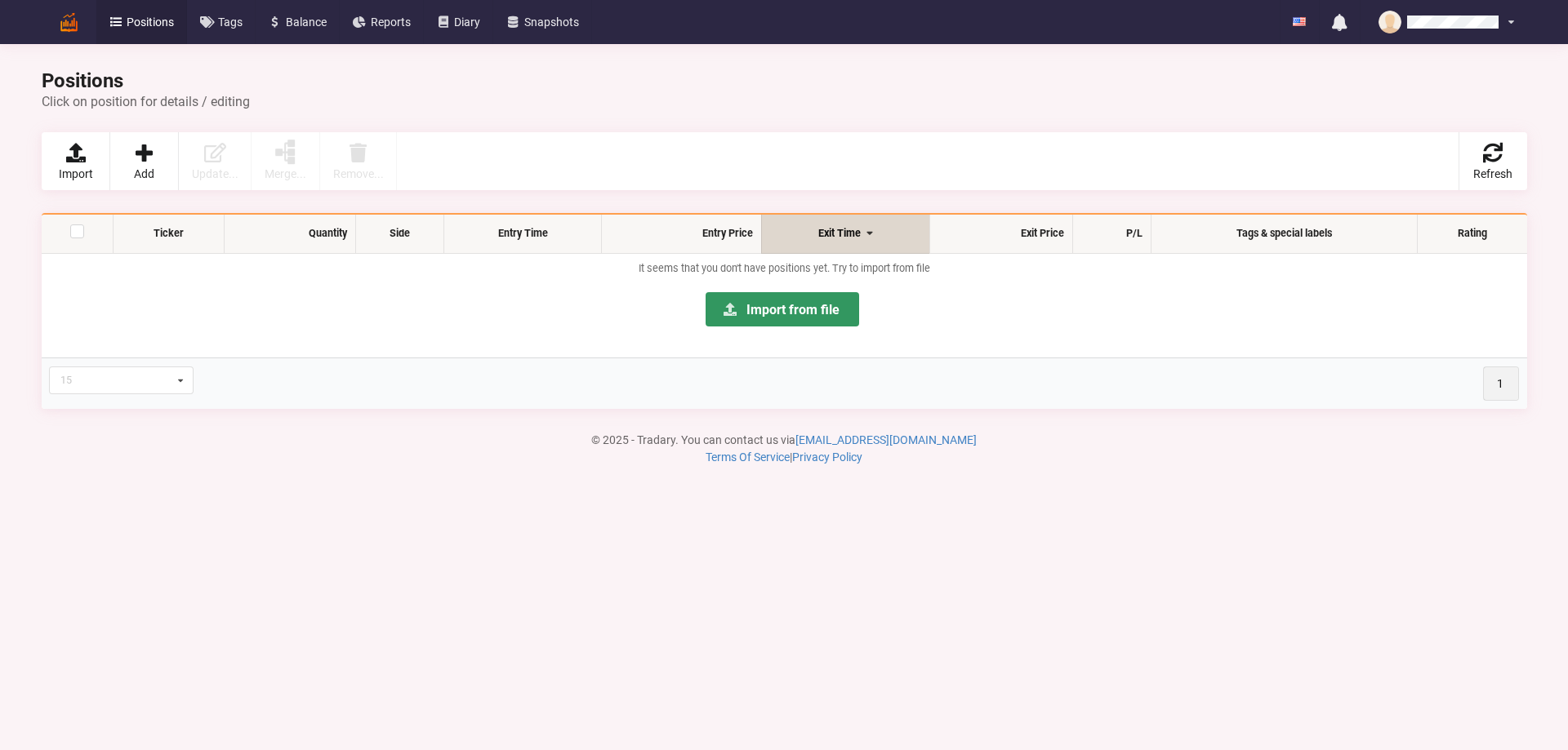
click at [556, 121] on div "Import Add Update... Selected Positions Filtered Positions All Positions Merge.…" at bounding box center [784, 155] width 1508 height 70
click at [441, 29] on link "Diary" at bounding box center [459, 22] width 71 height 44
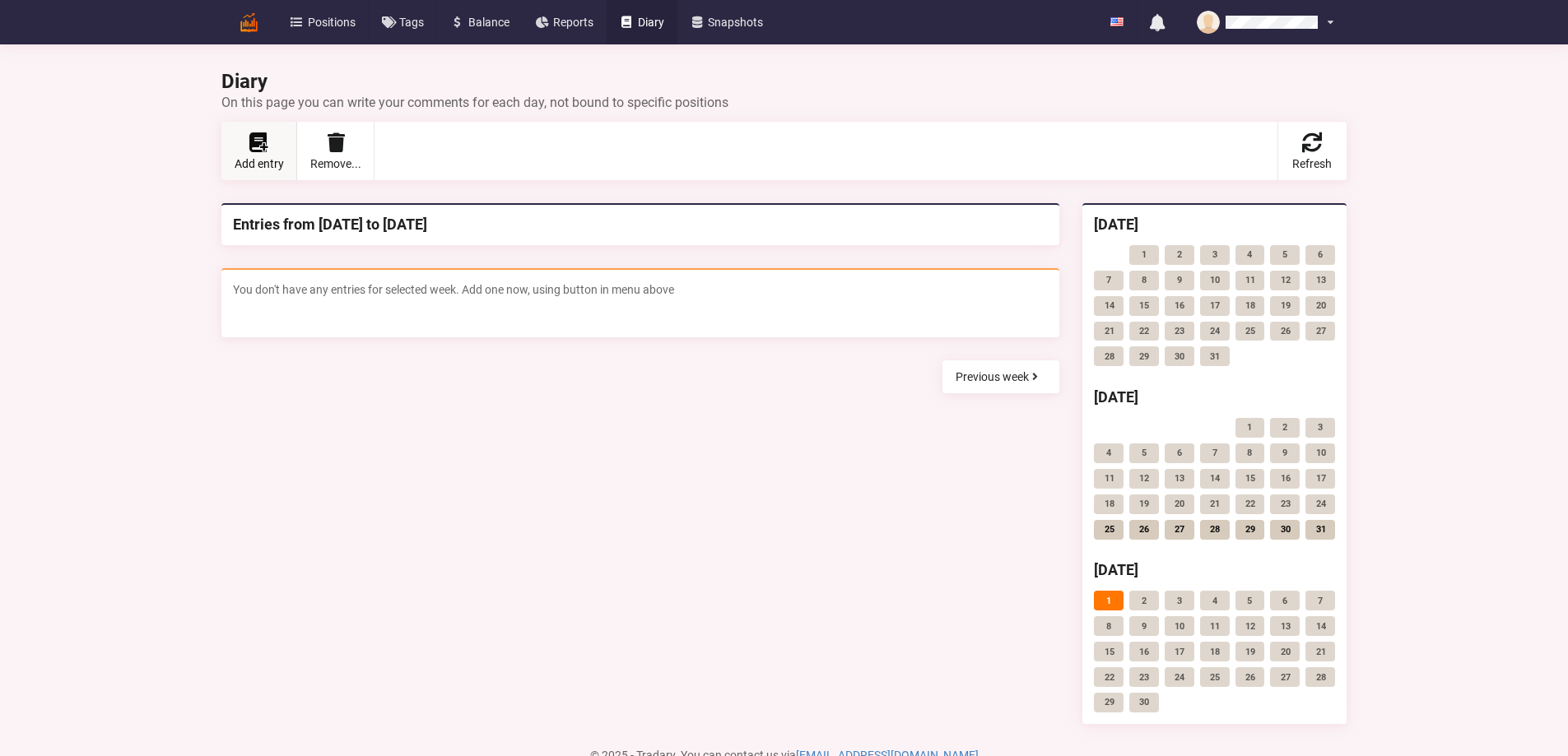
click at [235, 162] on span "Add entry" at bounding box center [259, 163] width 49 height 12
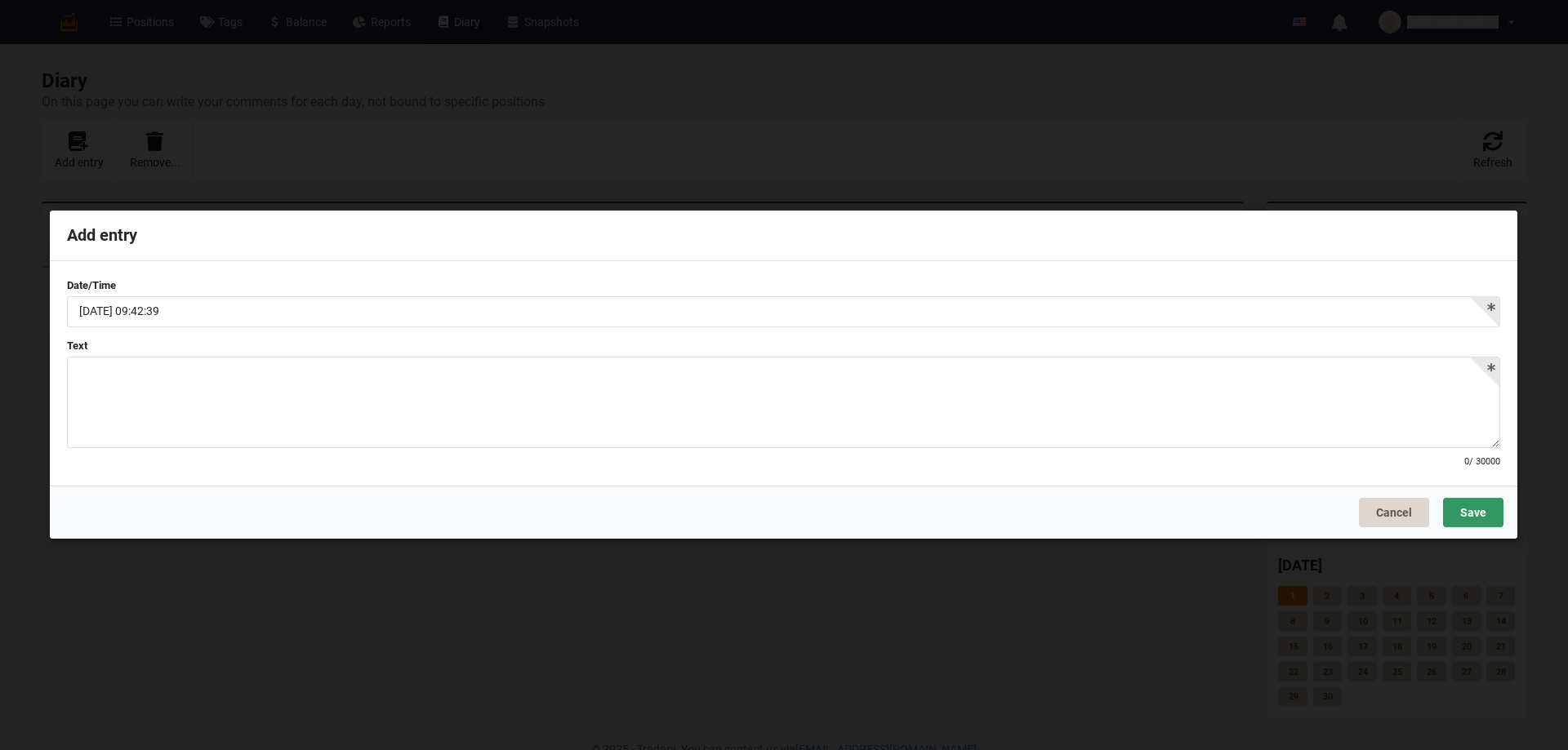
drag, startPoint x: 263, startPoint y: 399, endPoint x: 627, endPoint y: 439, distance: 366.2
click at [265, 399] on div at bounding box center [784, 402] width 1433 height 91
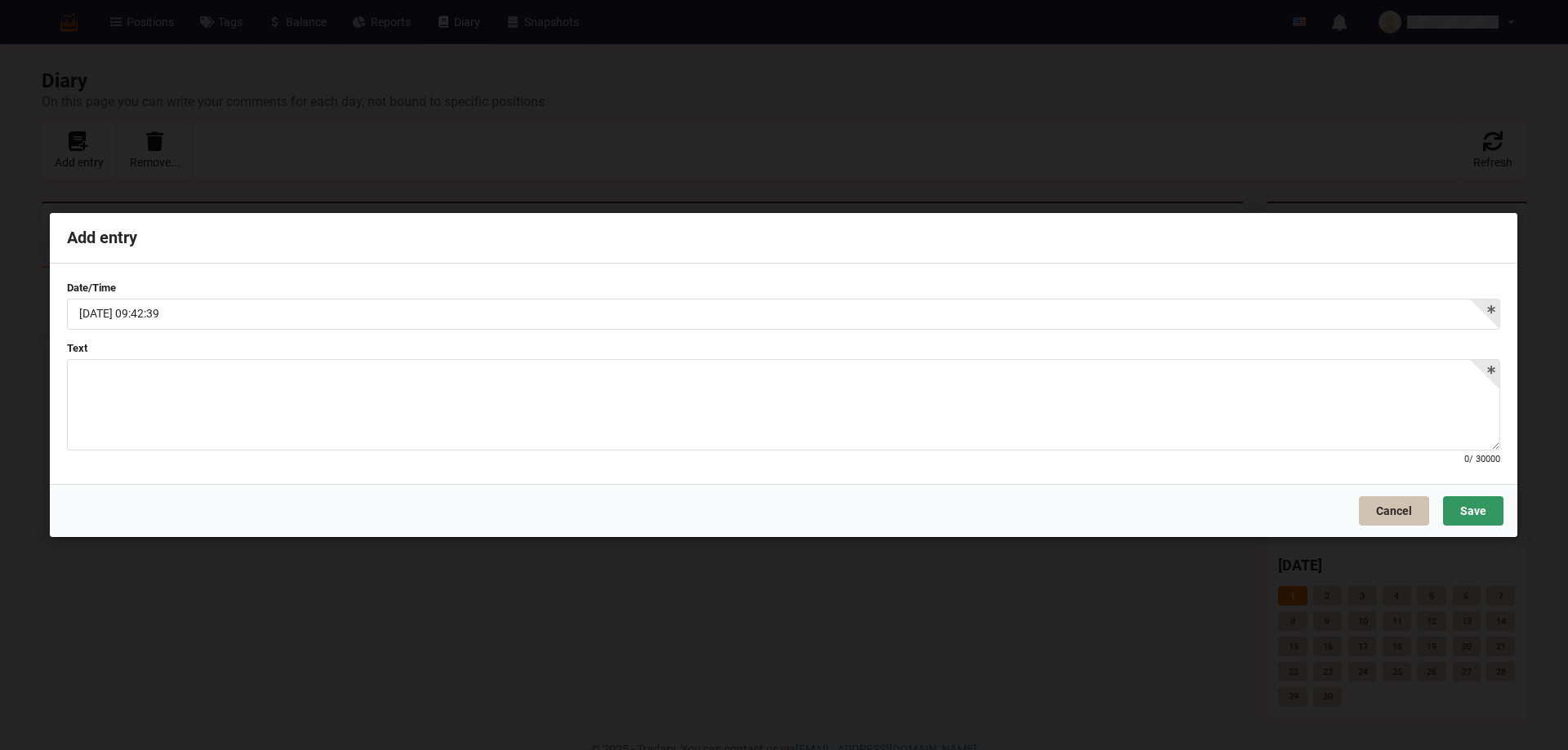
click at [1371, 514] on button "Cancel" at bounding box center [1394, 511] width 71 height 29
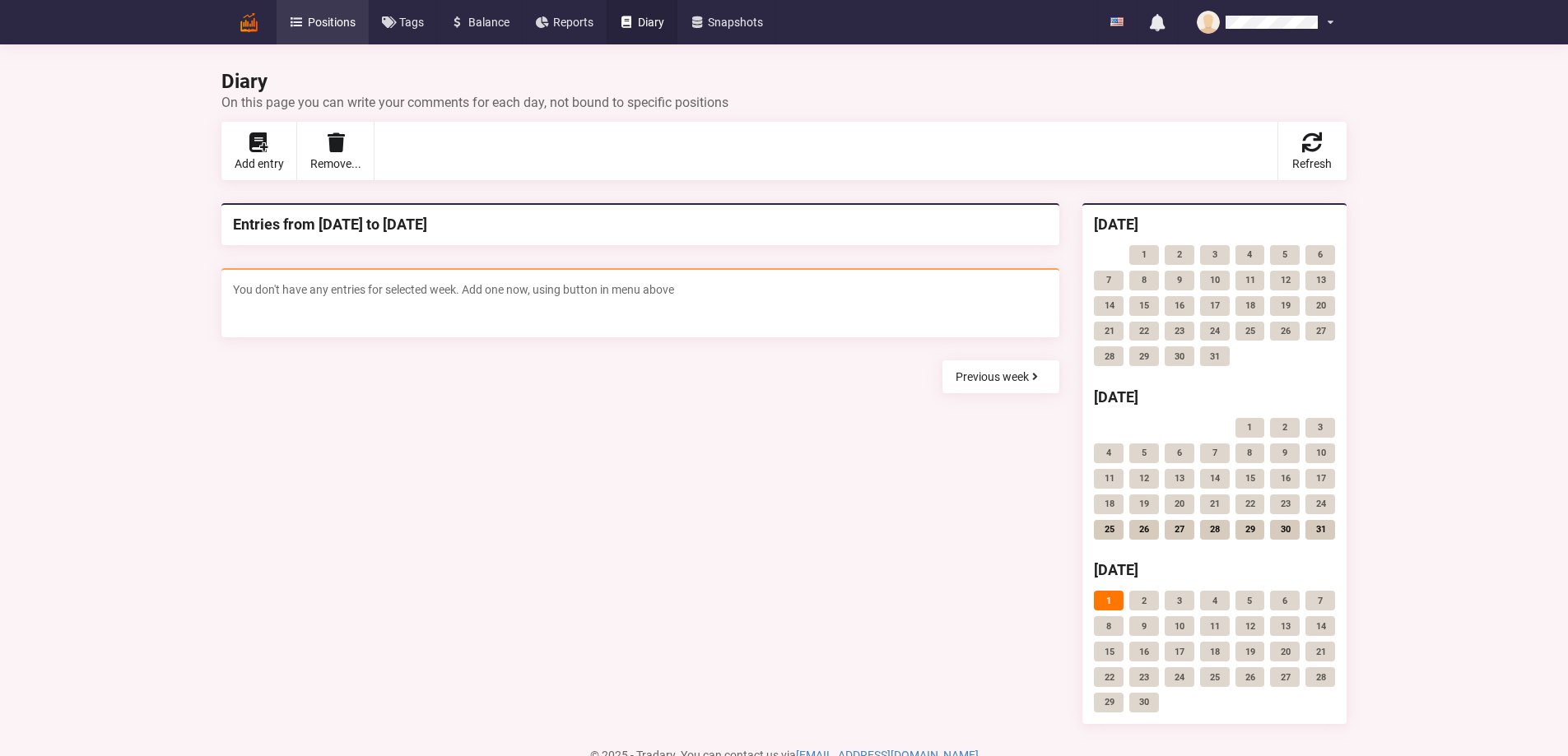
click at [277, 14] on link "Positions" at bounding box center [322, 22] width 92 height 45
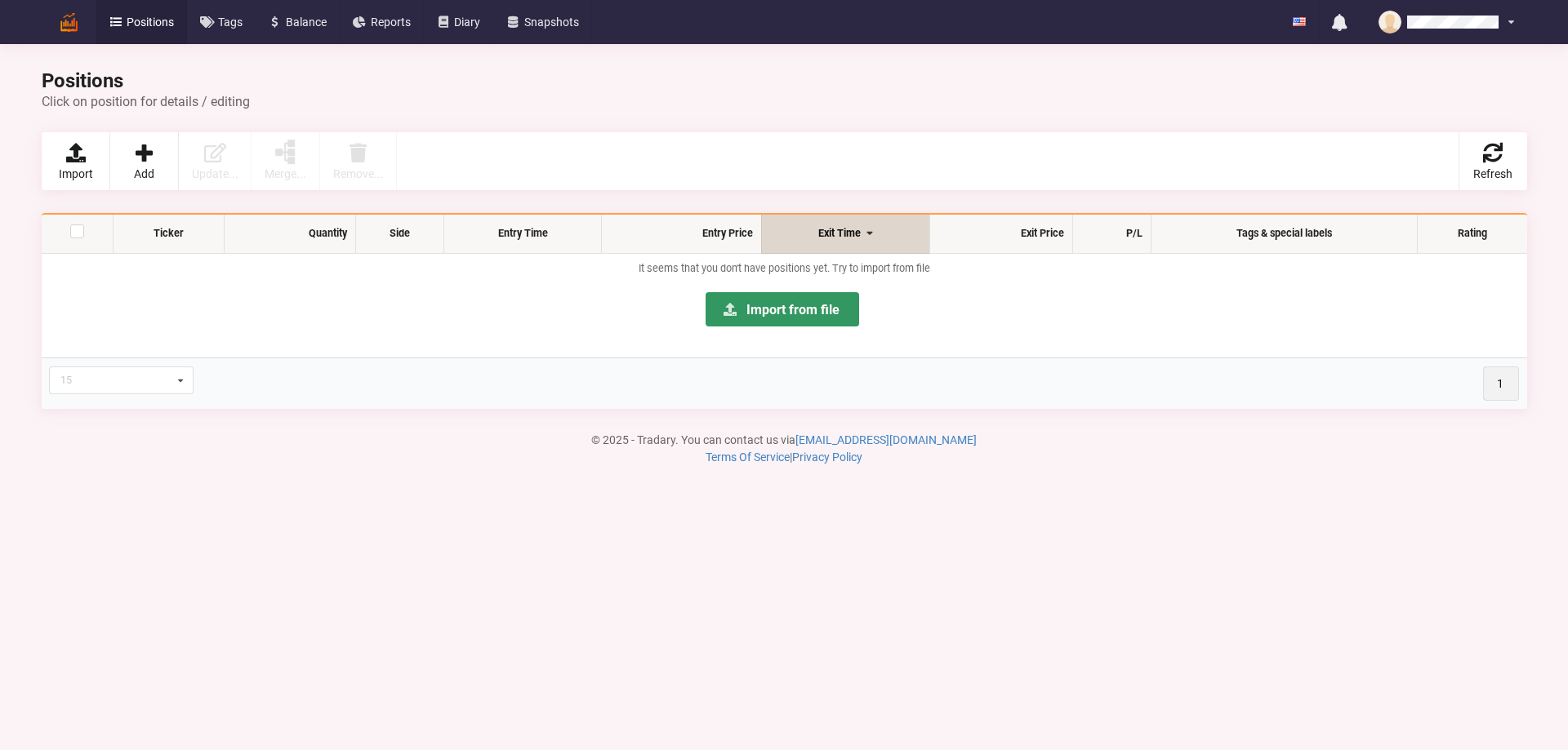
click at [306, 111] on div "Positions Click on position for details / editing" at bounding box center [784, 96] width 1508 height 50
click at [49, 160] on link "Import" at bounding box center [76, 161] width 69 height 58
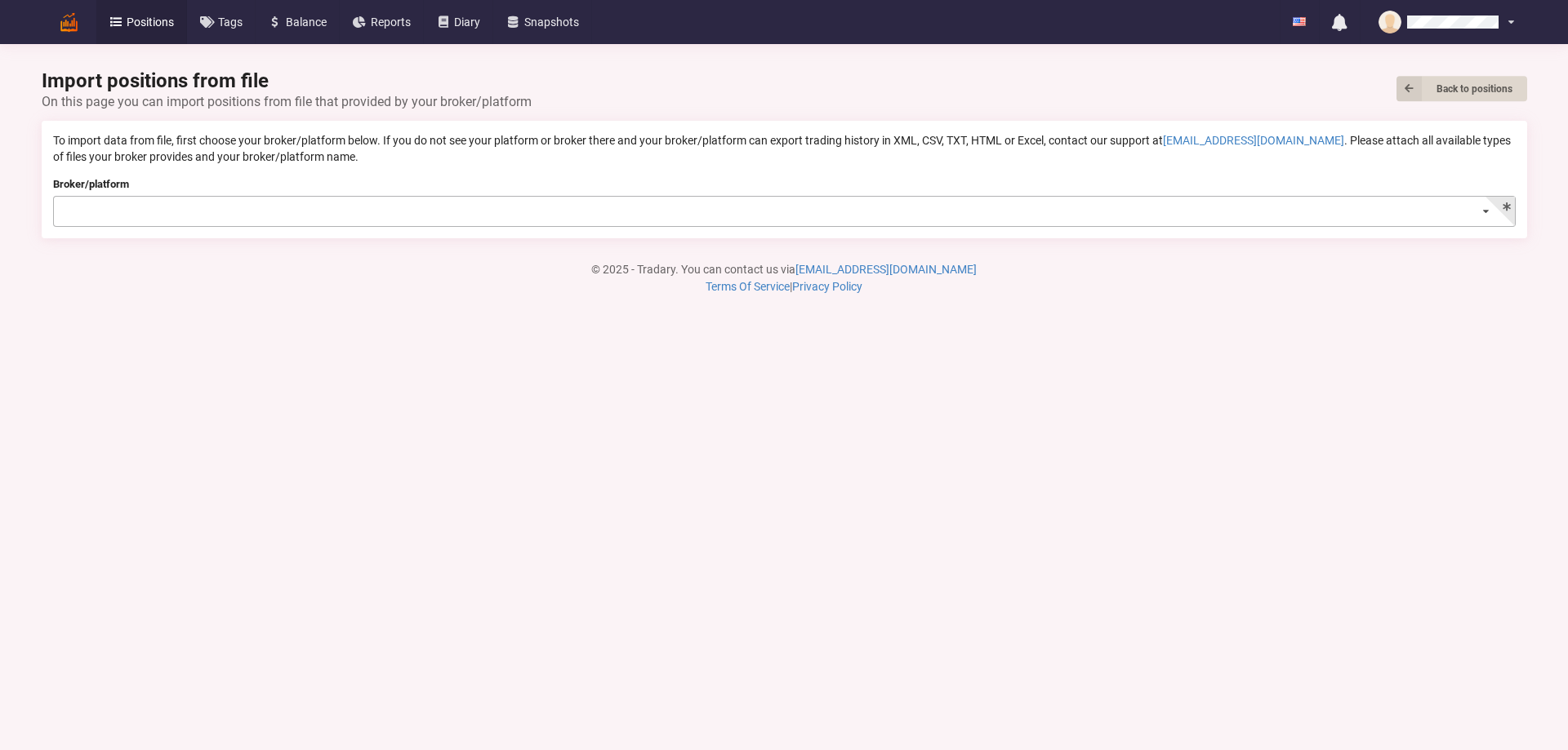
click at [63, 200] on input at bounding box center [784, 212] width 1461 height 32
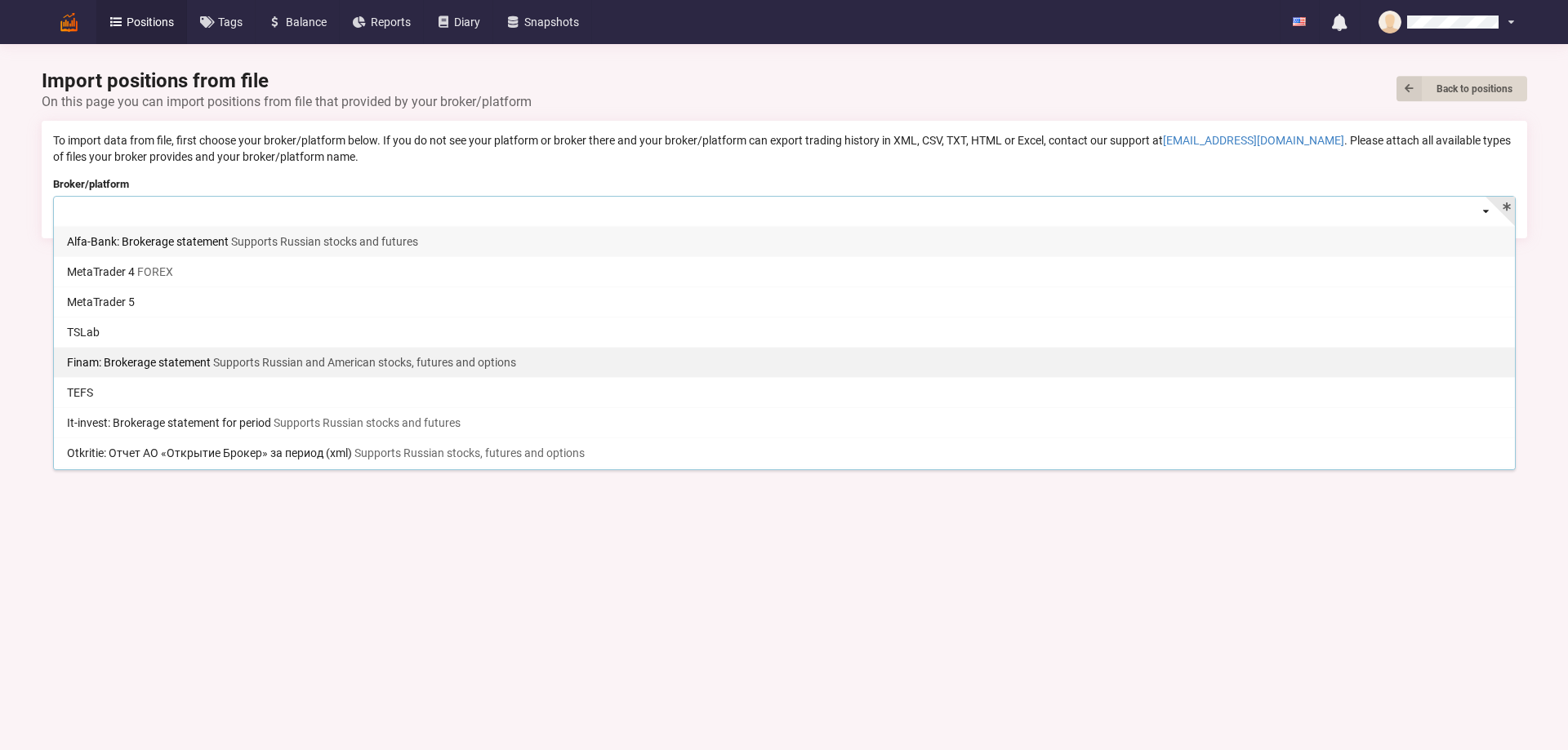
click at [305, 370] on div "Finam: Brokerage statement Supports Russian and American stocks, futures and op…" at bounding box center [784, 361] width 1461 height 30
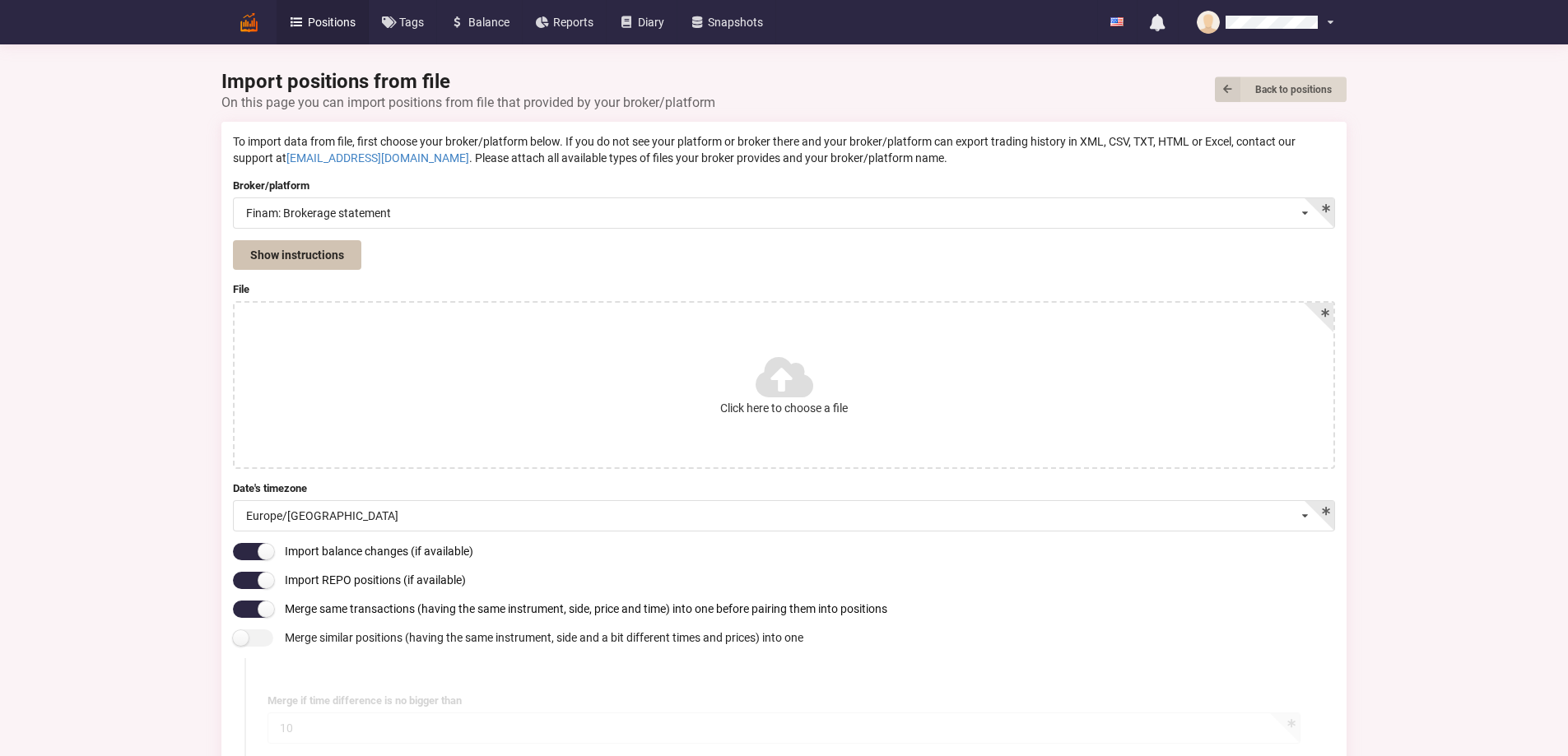
click at [233, 257] on button "Show instructions" at bounding box center [297, 255] width 129 height 29
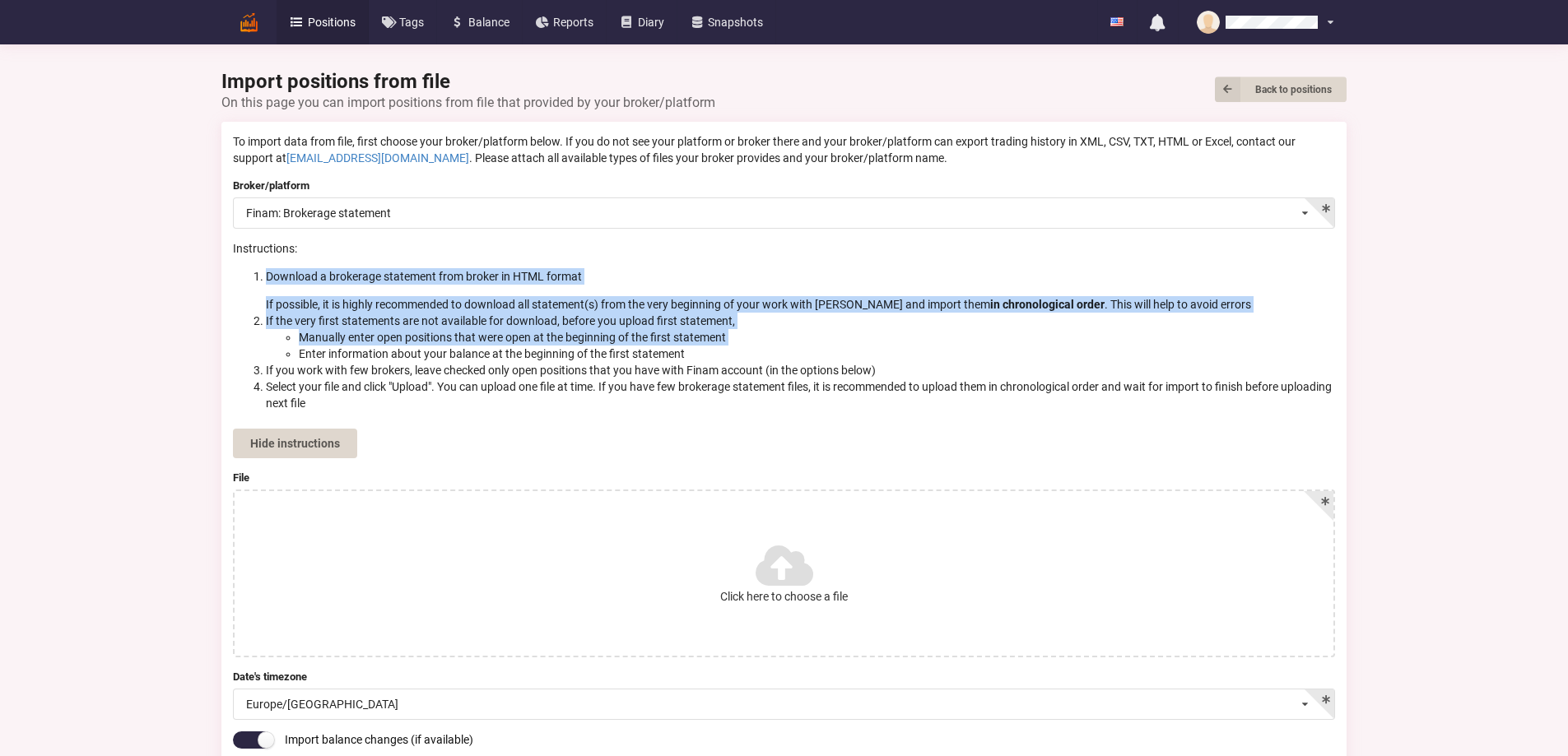
drag, startPoint x: 110, startPoint y: 257, endPoint x: 113, endPoint y: 346, distance: 89.1
click at [233, 346] on div "Instructions: Download a brokerage statement from broker in HTML format If poss…" at bounding box center [784, 331] width 1102 height 183
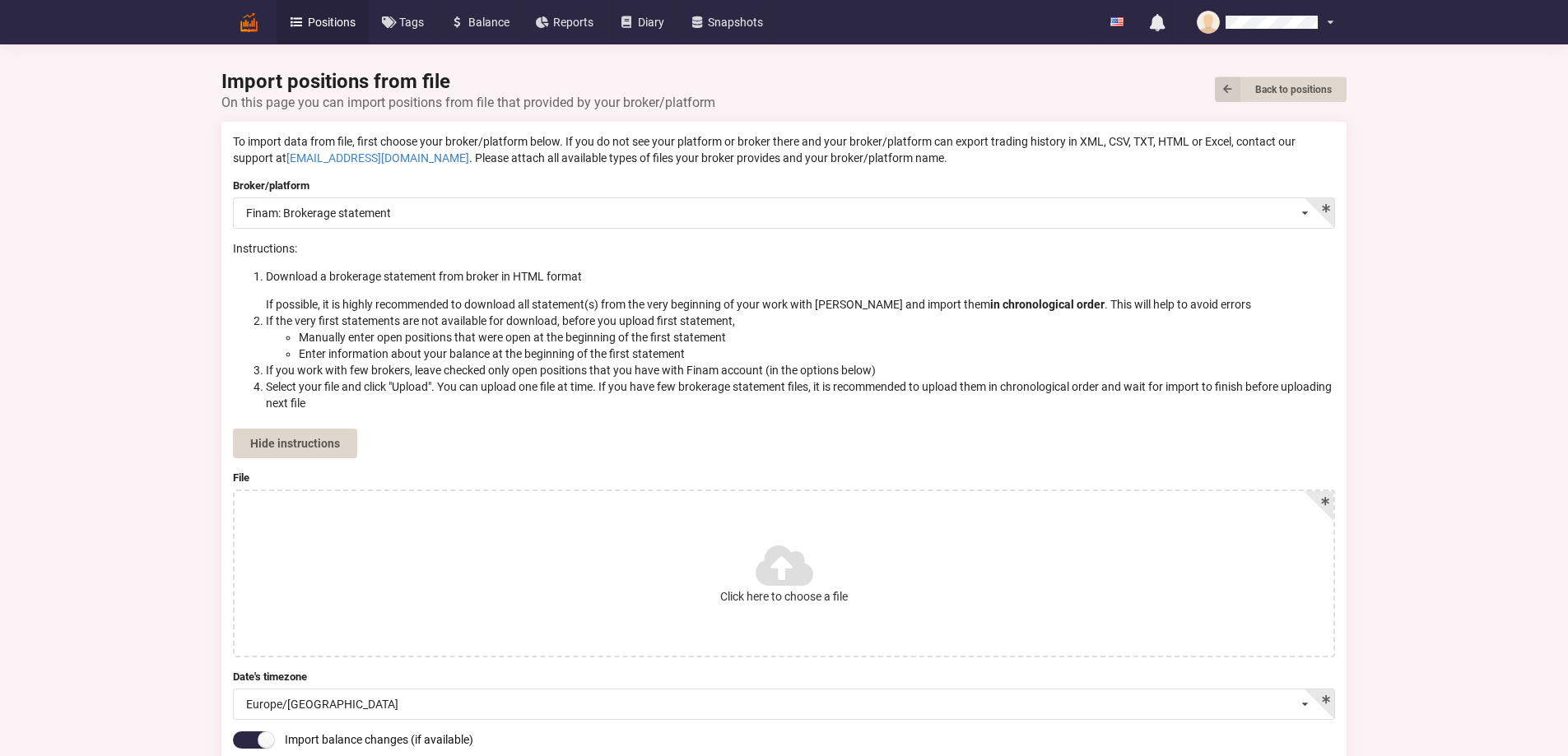
drag, startPoint x: 319, startPoint y: 393, endPoint x: 211, endPoint y: 350, distance: 116.2
click at [318, 393] on li "Select your file and click "Upload". You can upload one file at time. If you ha…" at bounding box center [800, 395] width 1069 height 33
drag, startPoint x: 133, startPoint y: 328, endPoint x: 221, endPoint y: 344, distance: 89.4
click at [266, 339] on li "If the very first statements are not available for download, before you upload …" at bounding box center [800, 338] width 1069 height 49
click at [299, 354] on li "Enter information about your balance at the beginning of the first statement" at bounding box center [816, 354] width 1037 height 16
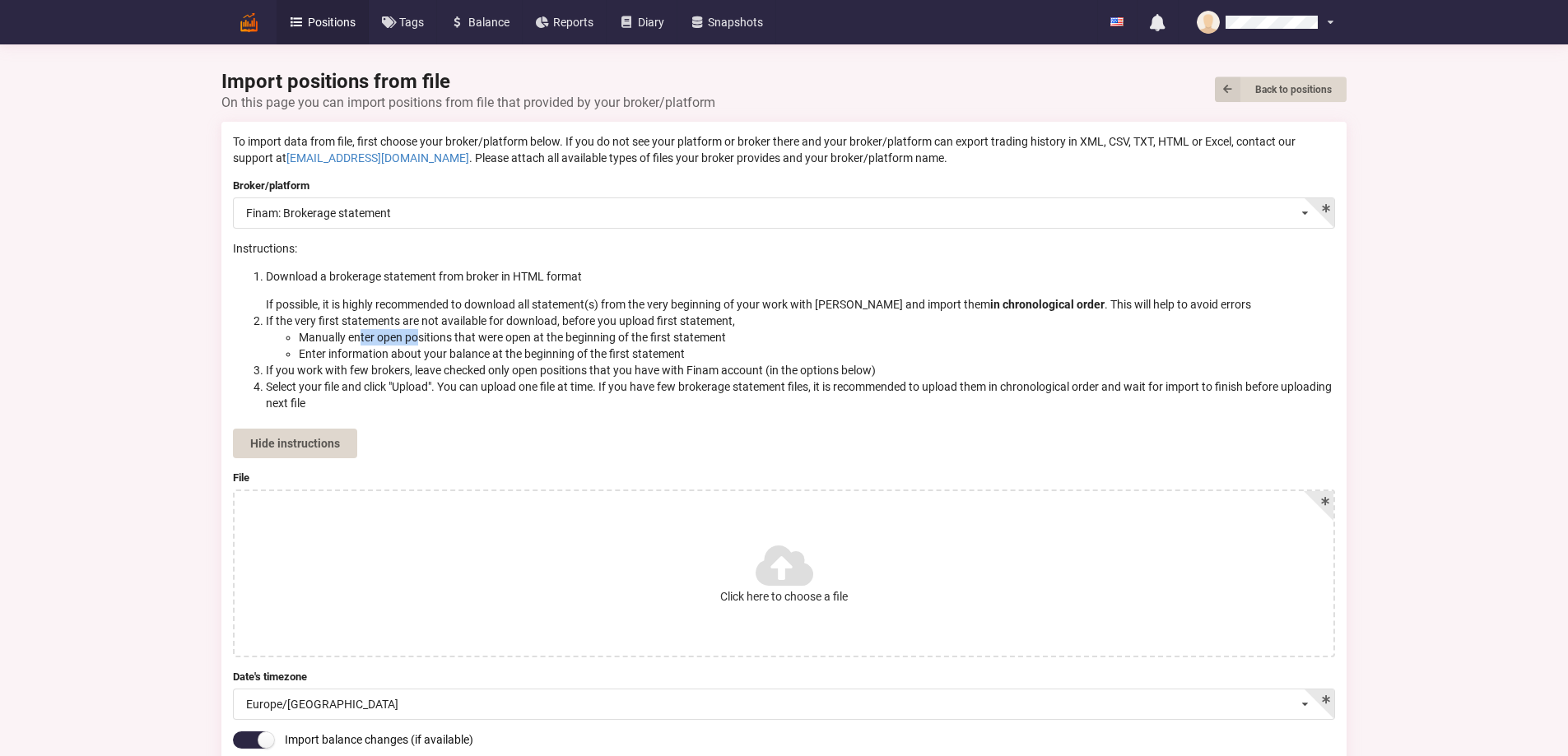
click at [299, 337] on li "Manually enter open positions that were open at the beginning of the first stat…" at bounding box center [816, 338] width 1037 height 16
drag, startPoint x: 159, startPoint y: 349, endPoint x: 190, endPoint y: 368, distance: 36.4
click at [299, 355] on li "Enter information about your balance at the beginning of the first statement" at bounding box center [816, 354] width 1037 height 16
click at [266, 373] on li "If you work with few brokers, leave checked only open positions that you have w…" at bounding box center [800, 371] width 1069 height 16
click at [247, 215] on div "Finam: Brokerage statement" at bounding box center [319, 213] width 145 height 12
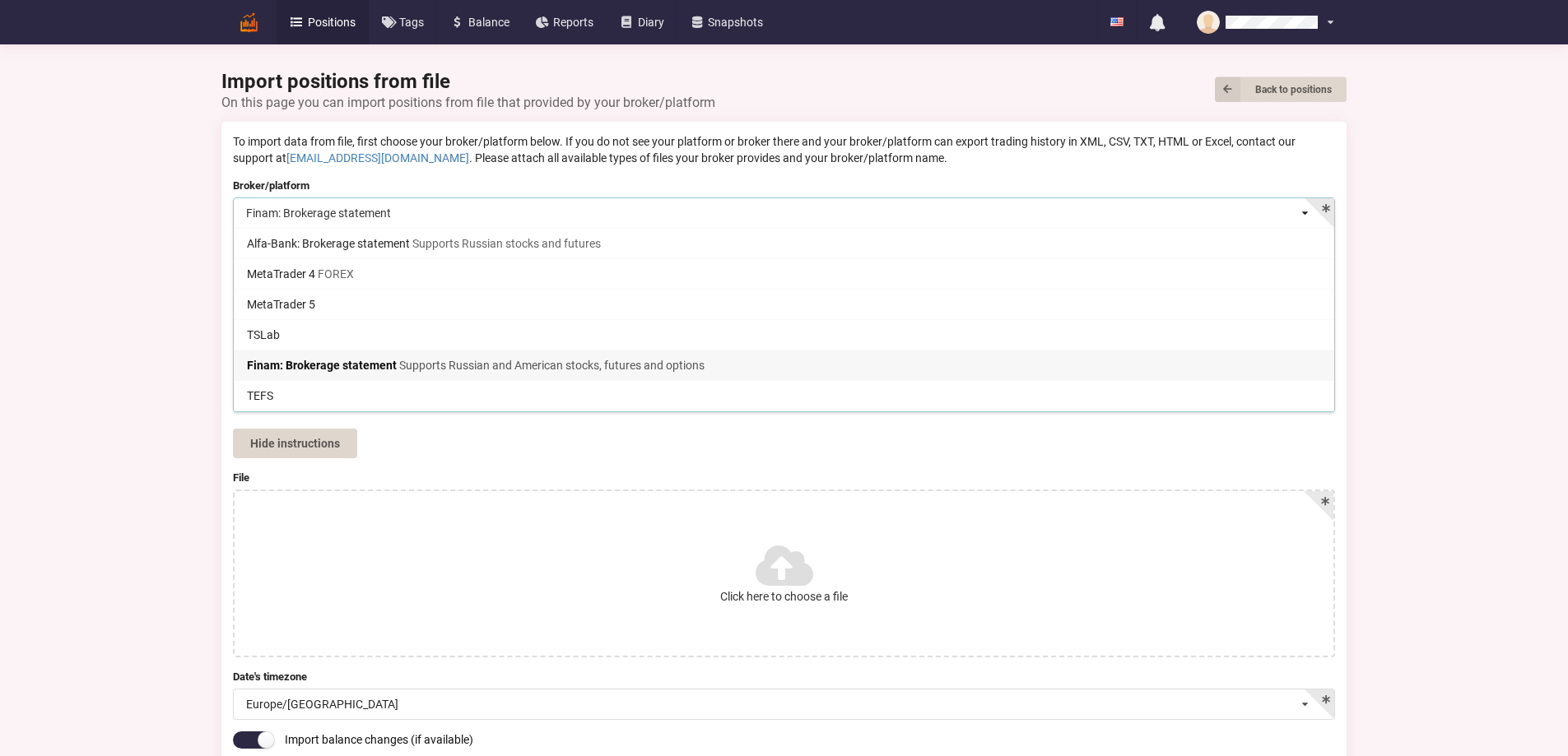
click at [233, 179] on label "Broker/platform" at bounding box center [784, 186] width 1102 height 16
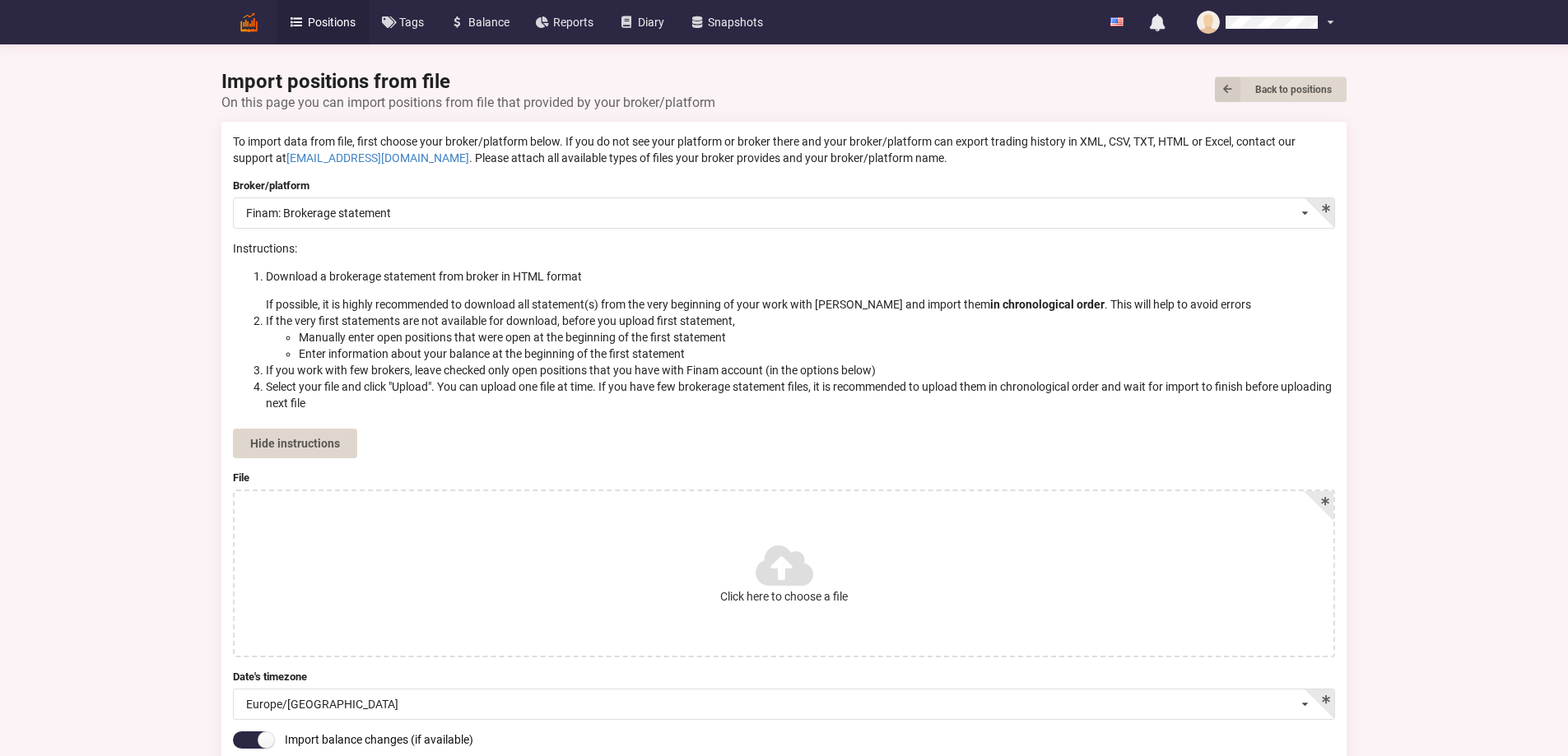
click at [277, 37] on link "Positions" at bounding box center [322, 22] width 92 height 45
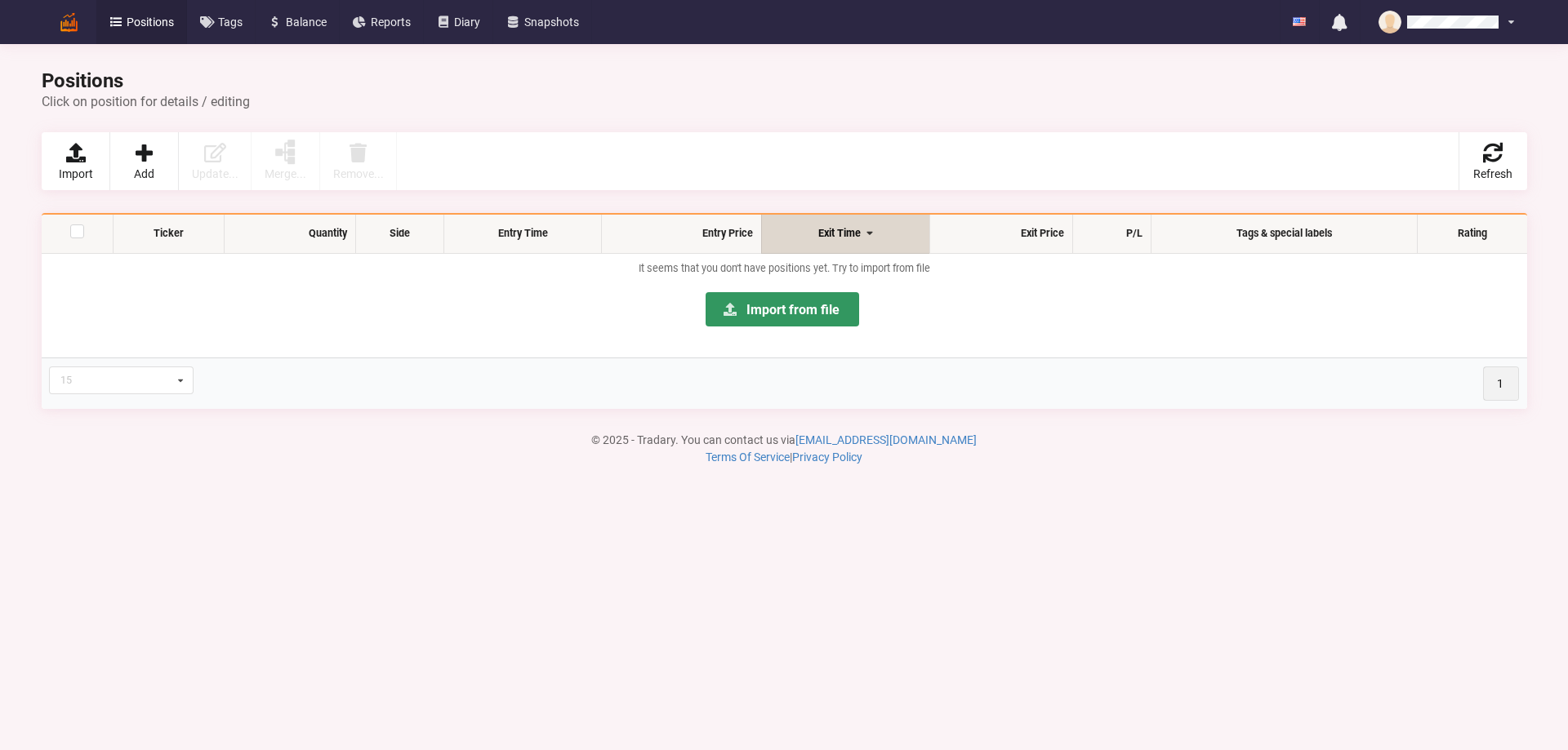
click at [168, 281] on td "It seems that you don't have positions yet. Try to import from file Import from…" at bounding box center [784, 305] width 1486 height 104
drag, startPoint x: 627, startPoint y: 269, endPoint x: 1056, endPoint y: 286, distance: 429.3
click at [1056, 286] on td "It seems that you don't have positions yet. Try to import from file Import from…" at bounding box center [784, 305] width 1486 height 104
click at [1056, 286] on p "Import from file" at bounding box center [784, 317] width 1469 height 62
drag, startPoint x: 1036, startPoint y: 272, endPoint x: 569, endPoint y: 253, distance: 467.4
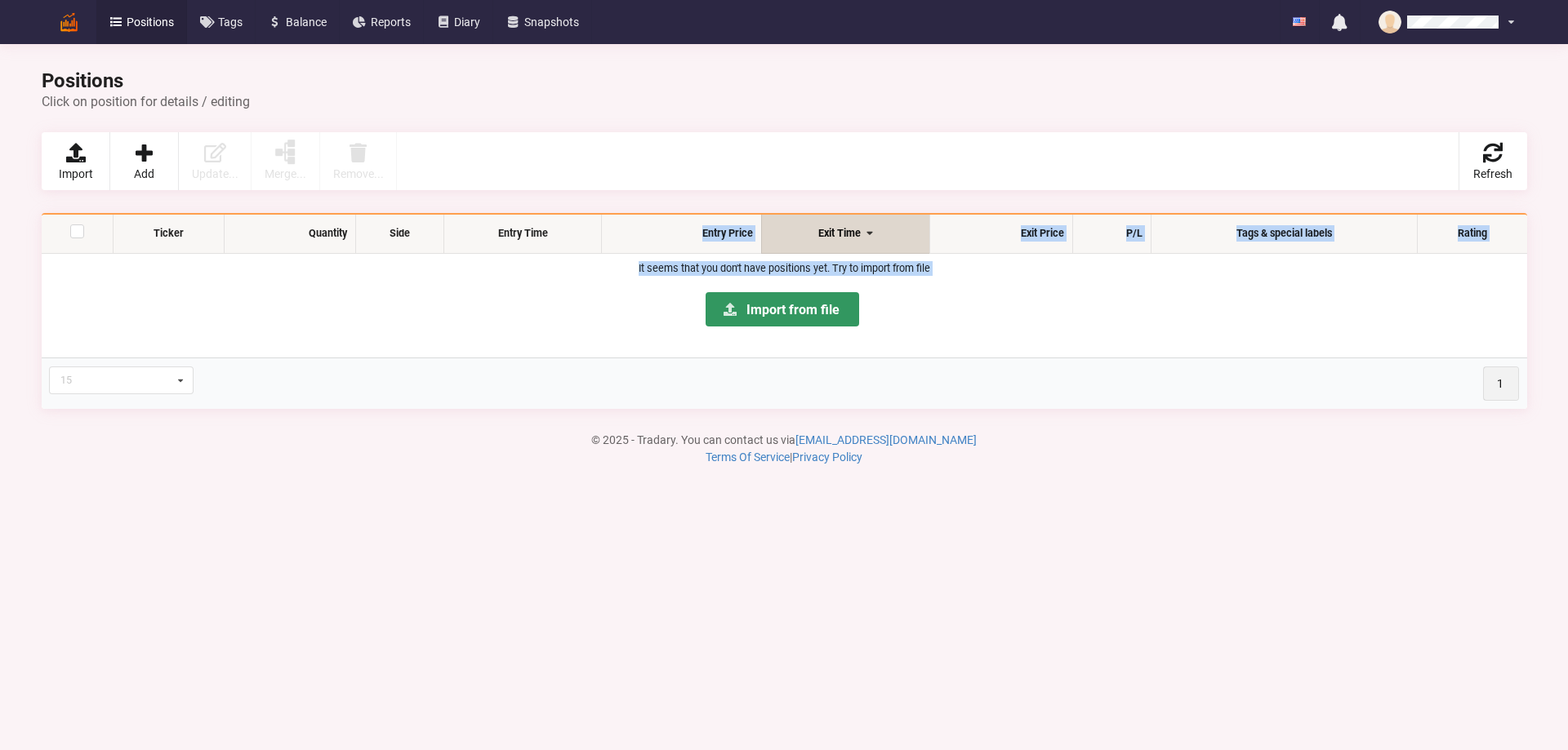
click at [571, 254] on td "It seems that you don't have positions yet. Try to import from file Import from…" at bounding box center [784, 305] width 1486 height 104
click at [567, 254] on td "It seems that you don't have positions yet. Try to import from file Import from…" at bounding box center [784, 305] width 1486 height 104
drag, startPoint x: 545, startPoint y: 266, endPoint x: 1109, endPoint y: 275, distance: 564.1
click at [1107, 275] on p "It seems that you don't have positions yet. Try to import from file" at bounding box center [784, 268] width 1469 height 14
click at [1110, 275] on p "It seems that you don't have positions yet. Try to import from file" at bounding box center [784, 268] width 1469 height 14
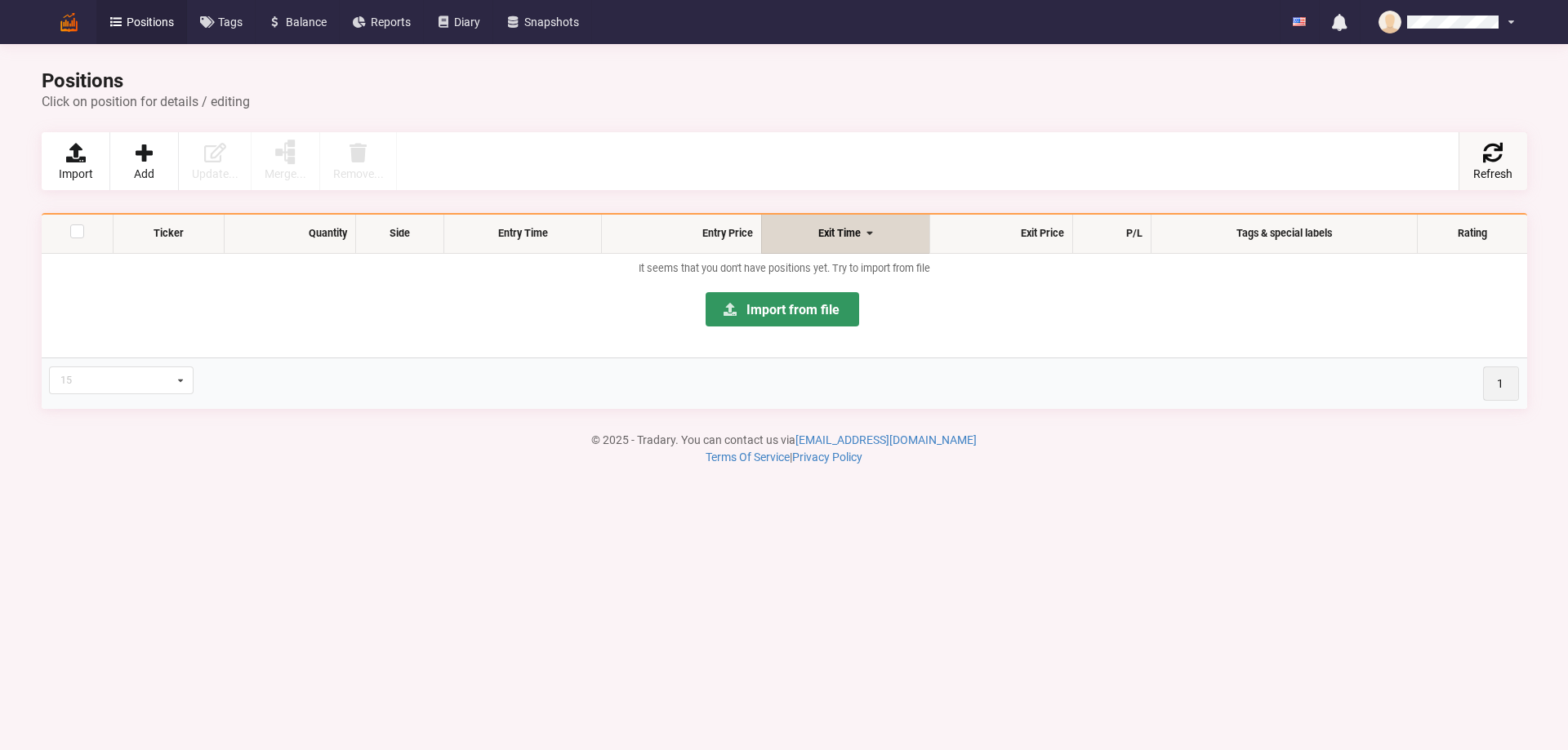
click at [1419, 157] on icon at bounding box center [1491, 153] width 23 height 20
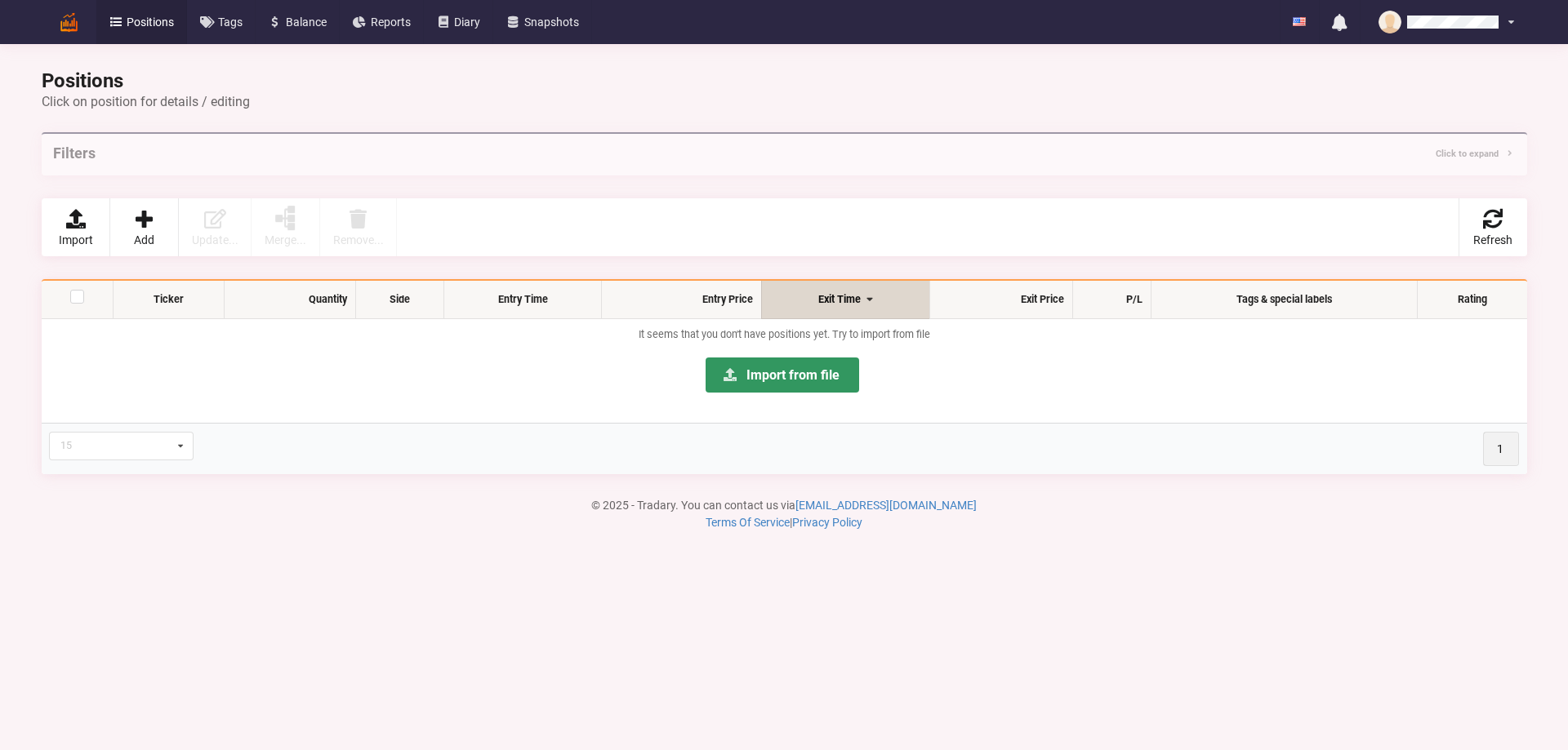
click at [1419, 66] on div "Positions Click on position for details / editing Filters Click to expand [GEOG…" at bounding box center [784, 164] width 1508 height 207
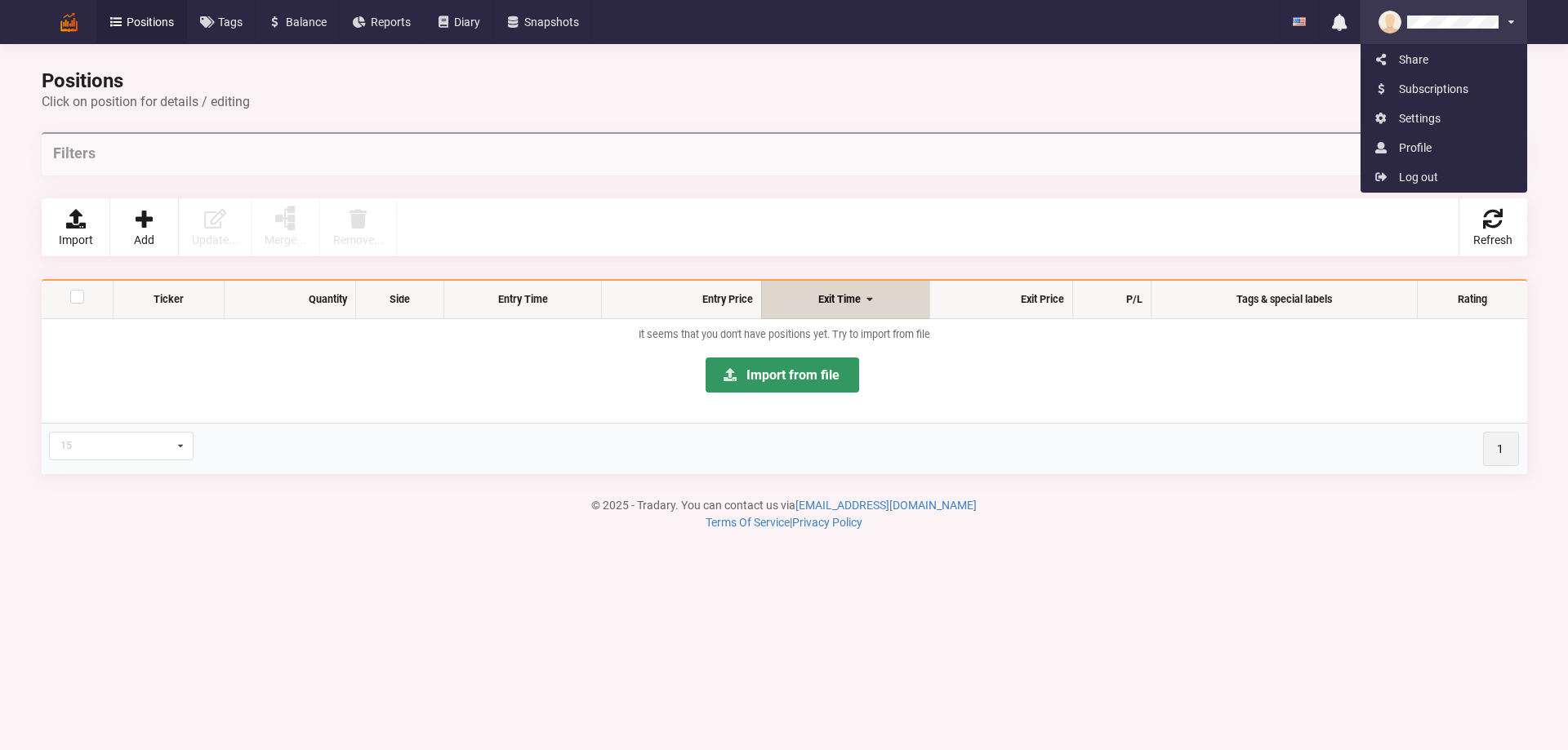
click at [1419, 6] on div "Share Subscriptions Settings Profile Log out" at bounding box center [1443, 22] width 168 height 44
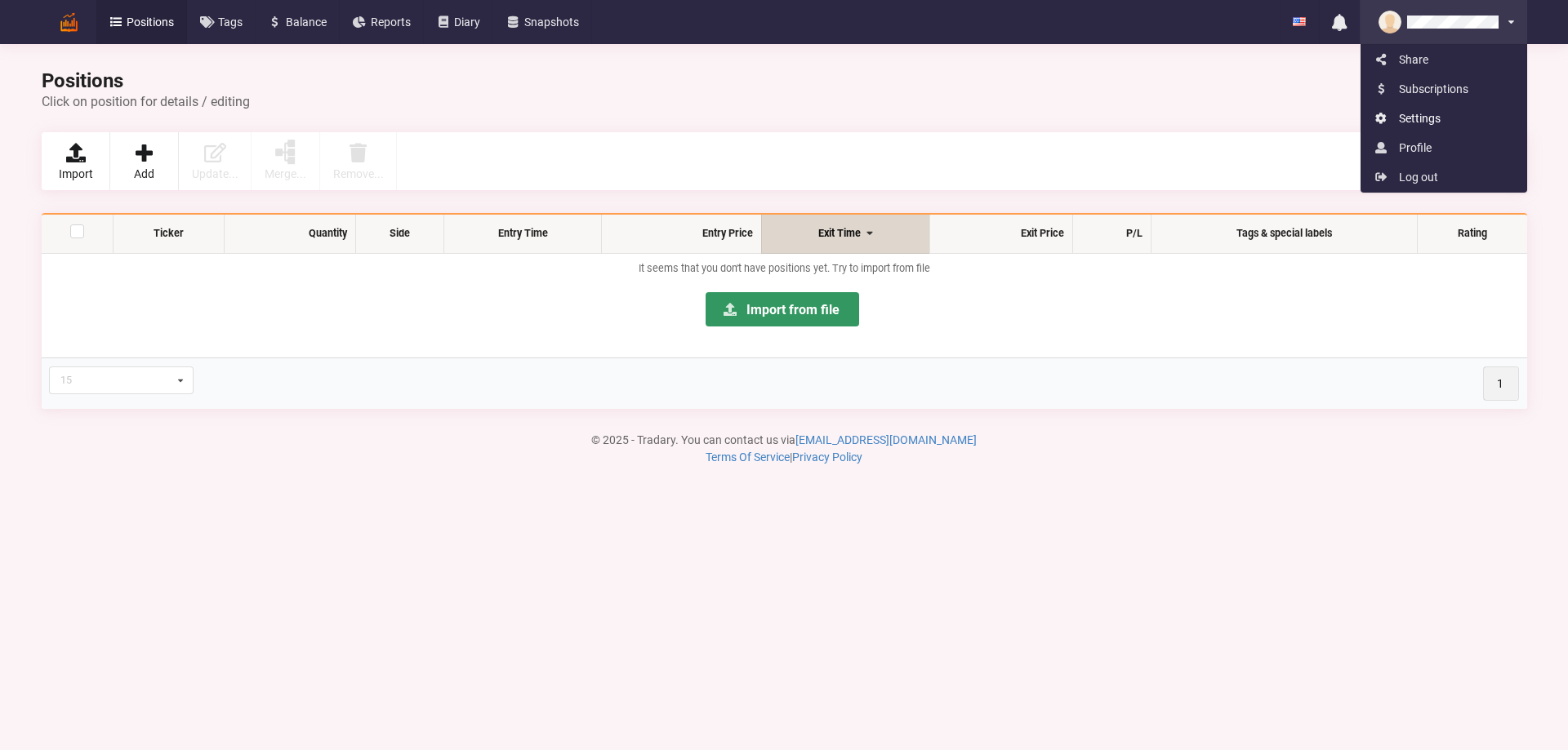
click at [1405, 121] on link "Settings" at bounding box center [1444, 118] width 165 height 29
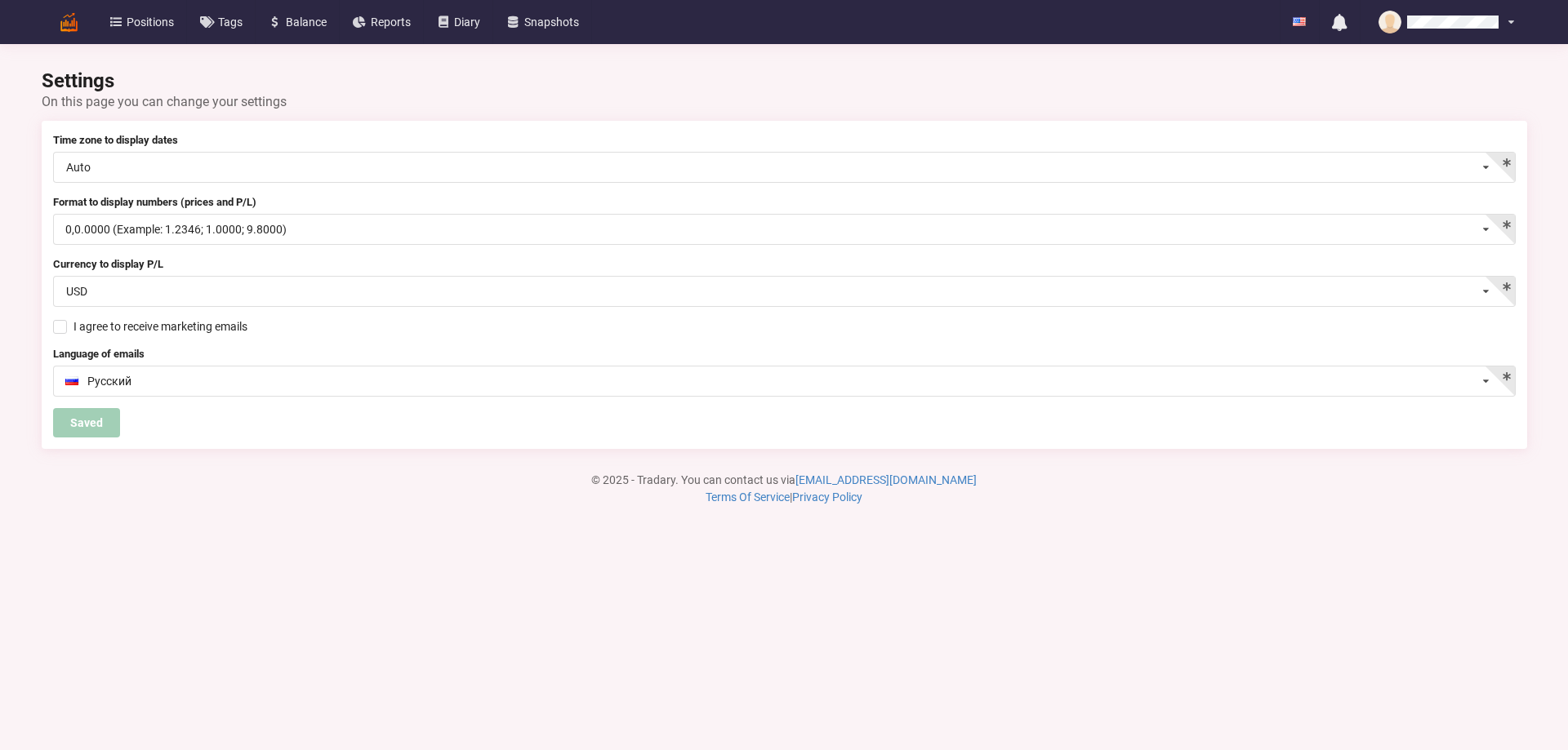
click at [103, 364] on div "Language of emails Русский English Русский" at bounding box center [784, 371] width 1462 height 51
drag, startPoint x: 59, startPoint y: 25, endPoint x: 70, endPoint y: 20, distance: 12.1
click at [59, 25] on img at bounding box center [69, 23] width 29 height 29
click at [71, 20] on img at bounding box center [69, 23] width 29 height 29
click at [113, 20] on icon at bounding box center [116, 22] width 14 height 12
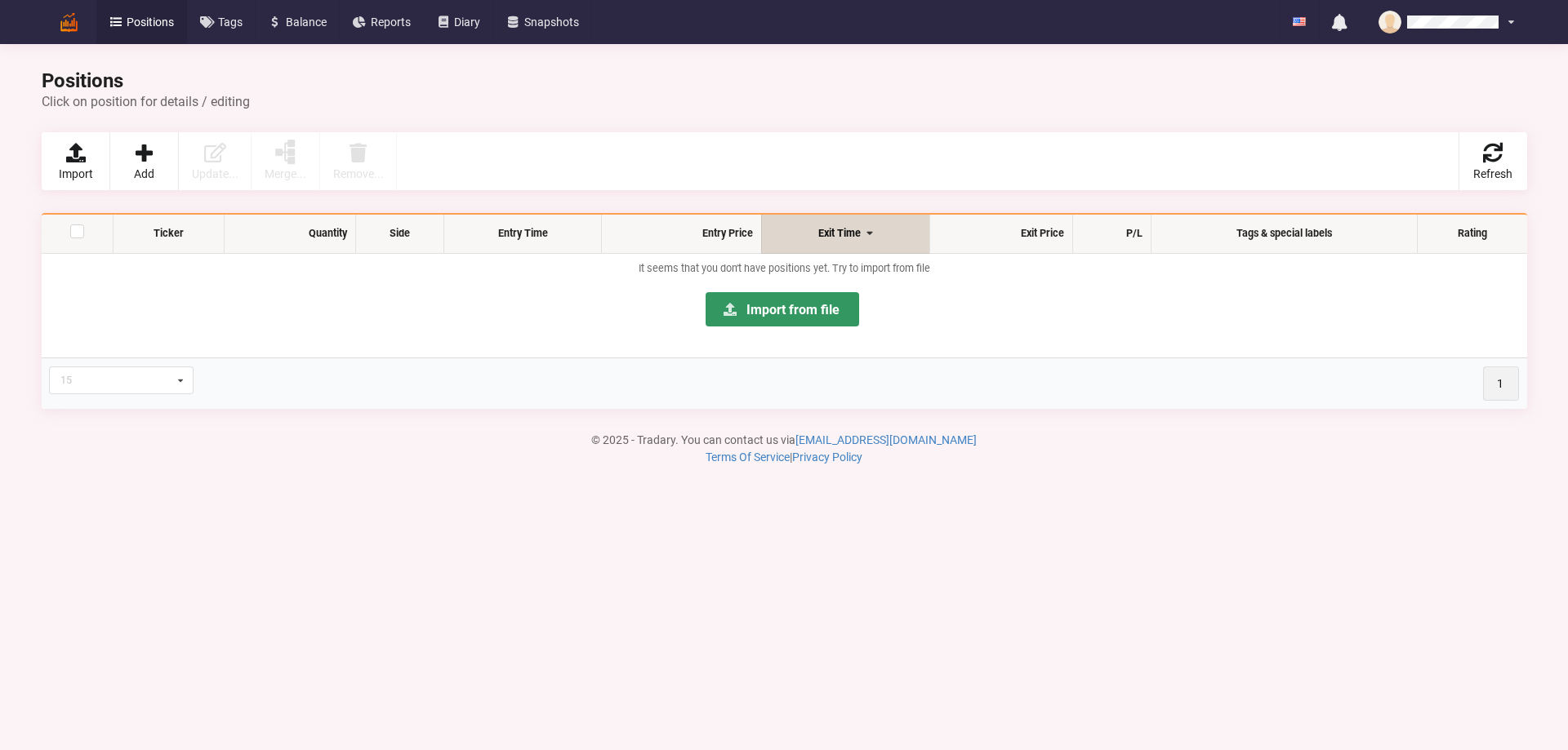
drag, startPoint x: 113, startPoint y: 321, endPoint x: 111, endPoint y: 309, distance: 12.2
click at [112, 322] on p "Import from file" at bounding box center [784, 317] width 1469 height 62
